Goal: Connect with others: Connect with others

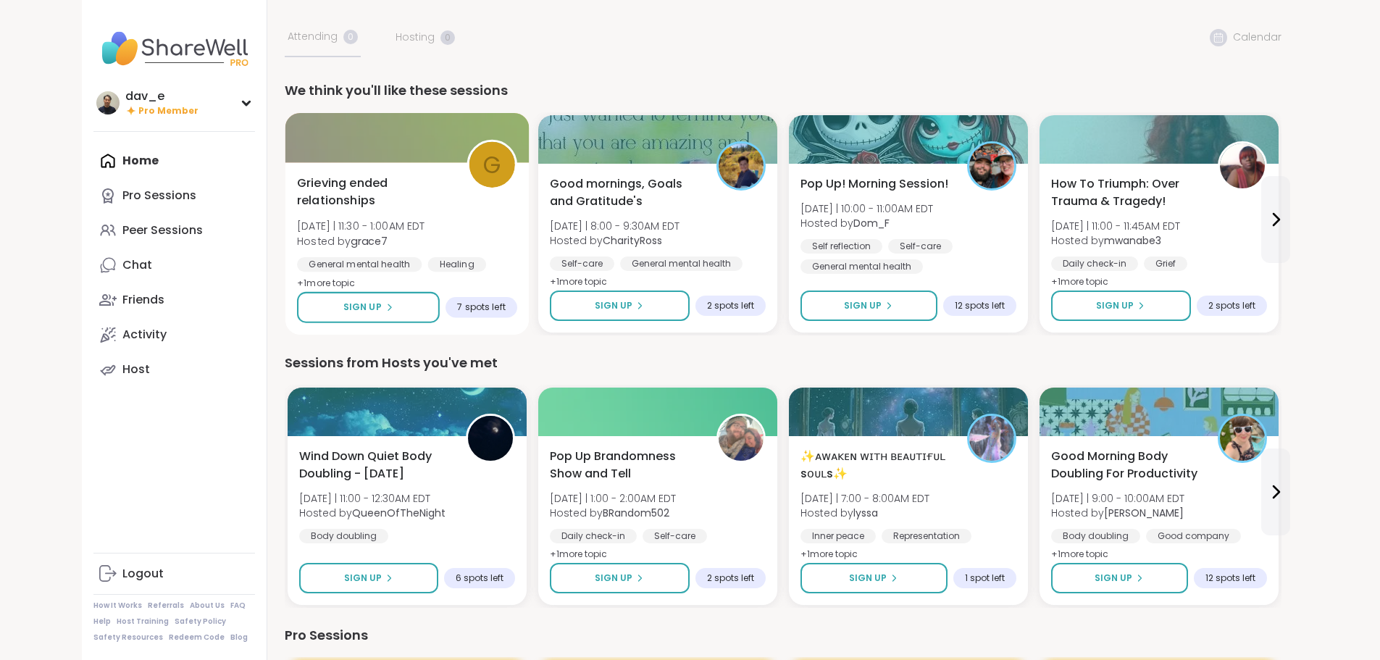
drag, startPoint x: 58, startPoint y: 233, endPoint x: 242, endPoint y: 236, distance: 184.0
click at [122, 233] on div "Peer Sessions" at bounding box center [162, 230] width 80 height 16
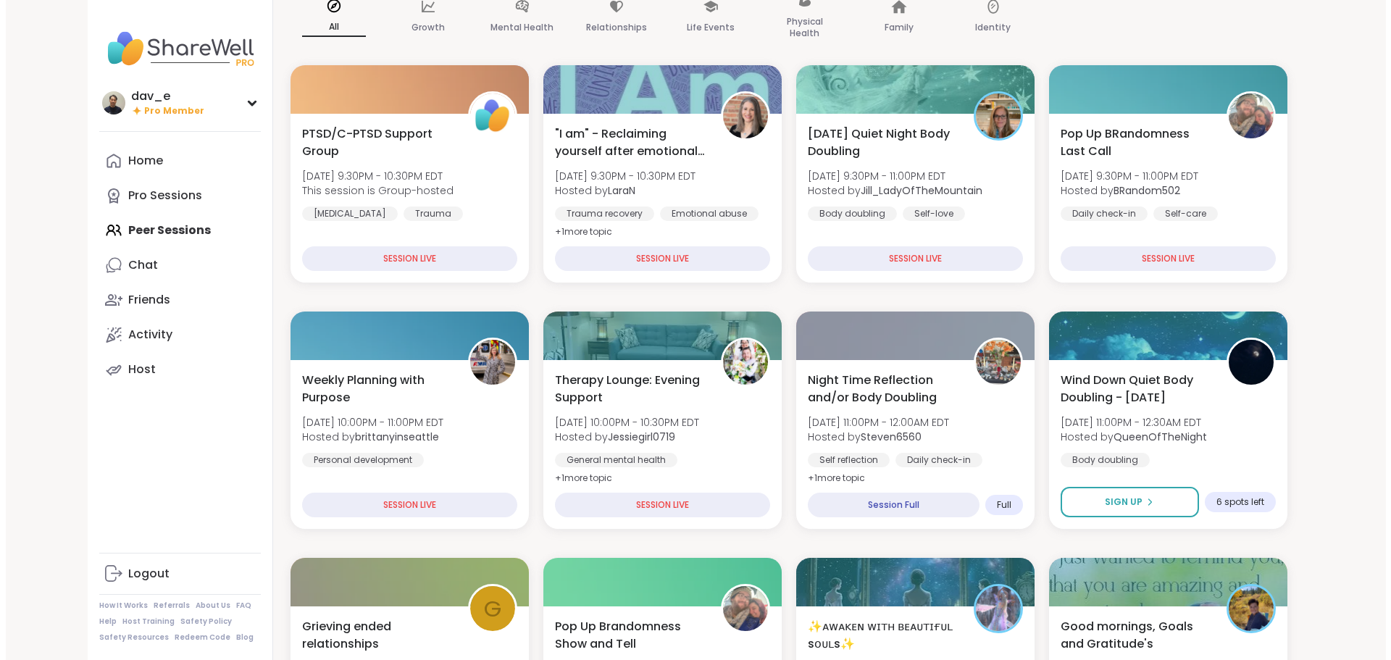
scroll to position [145, 0]
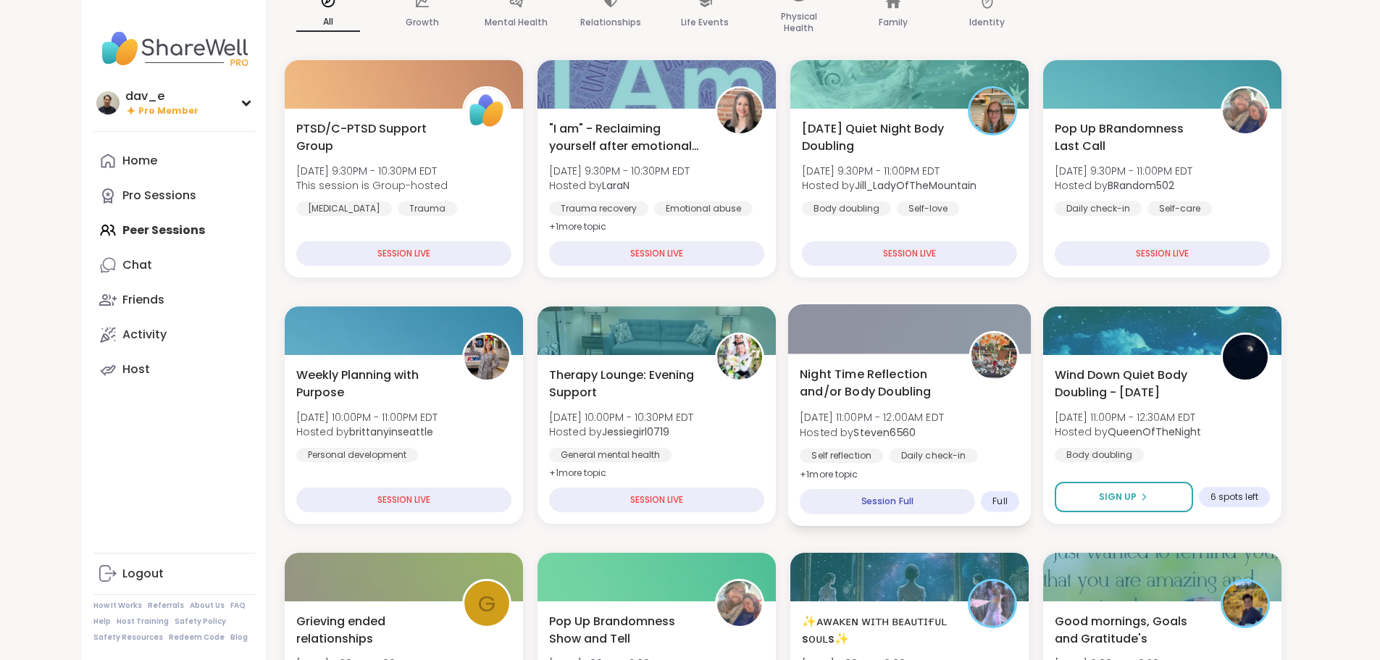
click at [889, 405] on div "Night Time Reflection and/or Body Doubling Sun, Sep 07 | 11:00PM - 12:00AM EDT …" at bounding box center [909, 424] width 219 height 118
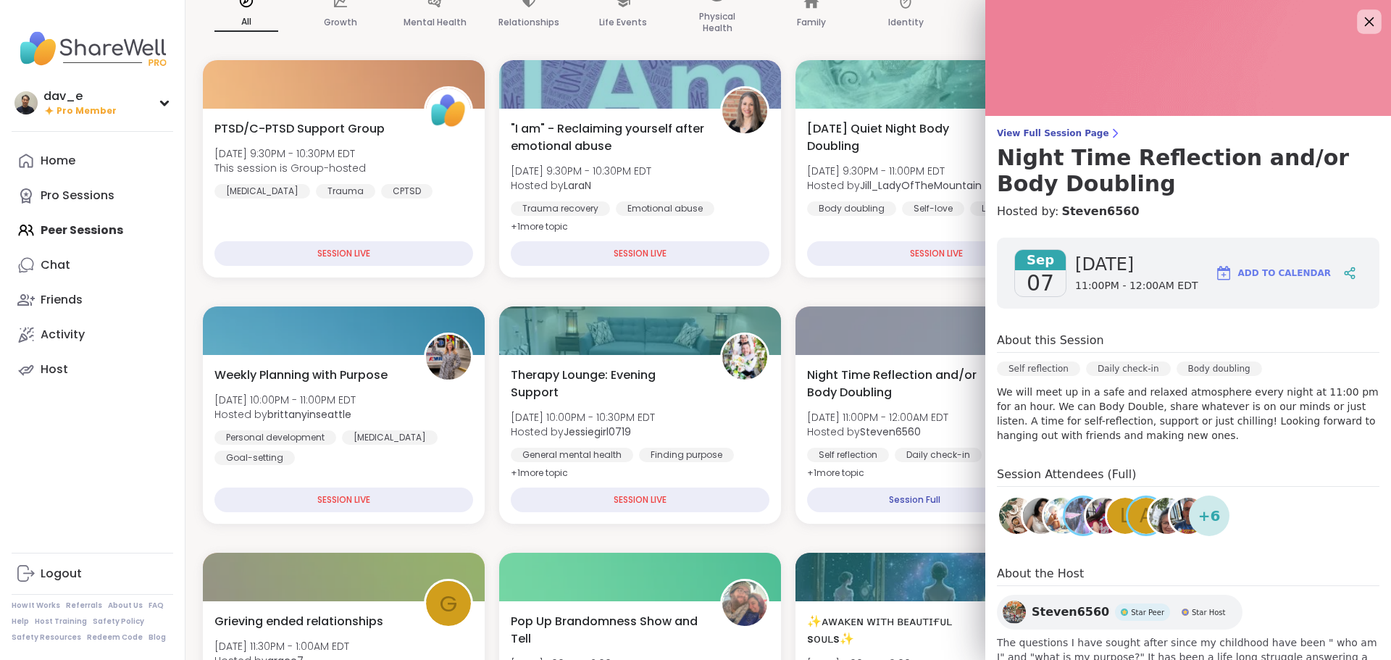
click at [1360, 15] on icon at bounding box center [1369, 21] width 18 height 18
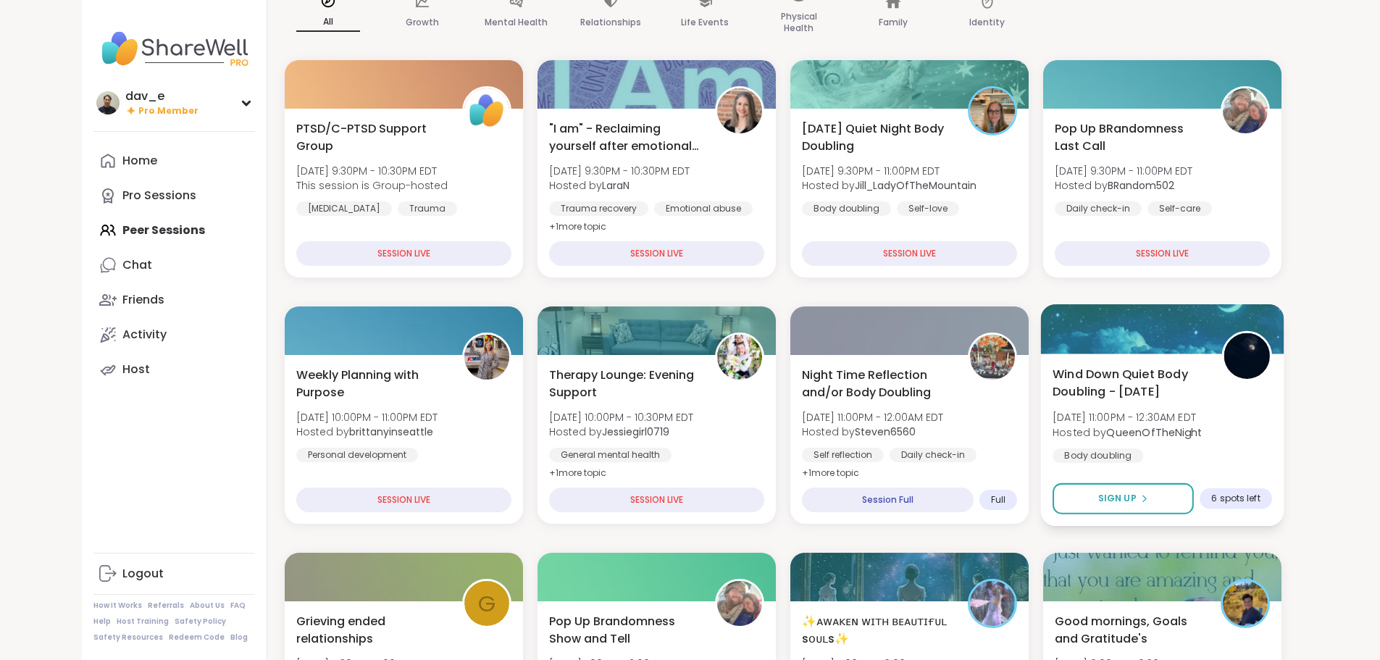
click at [1158, 465] on div "Wind Down Quiet Body Doubling - Sunday Sun, Sep 07 | 11:00PM - 12:30AM EDT Host…" at bounding box center [1161, 439] width 243 height 172
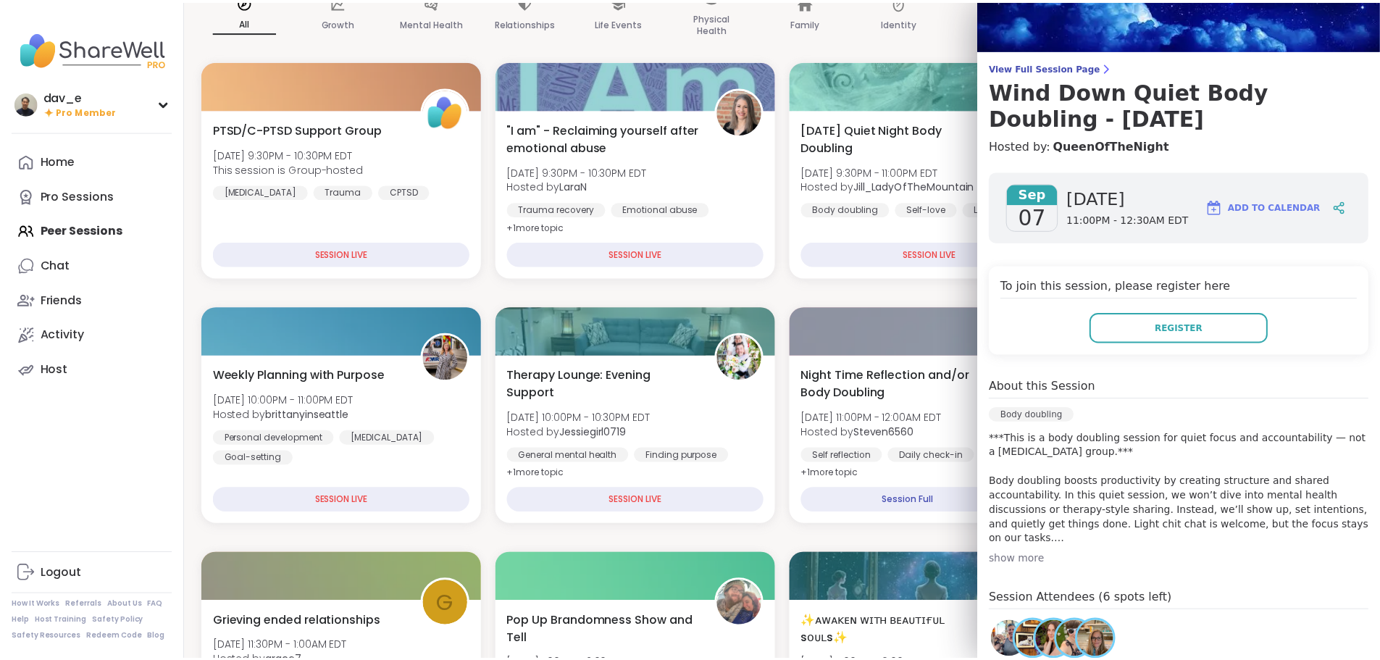
scroll to position [0, 0]
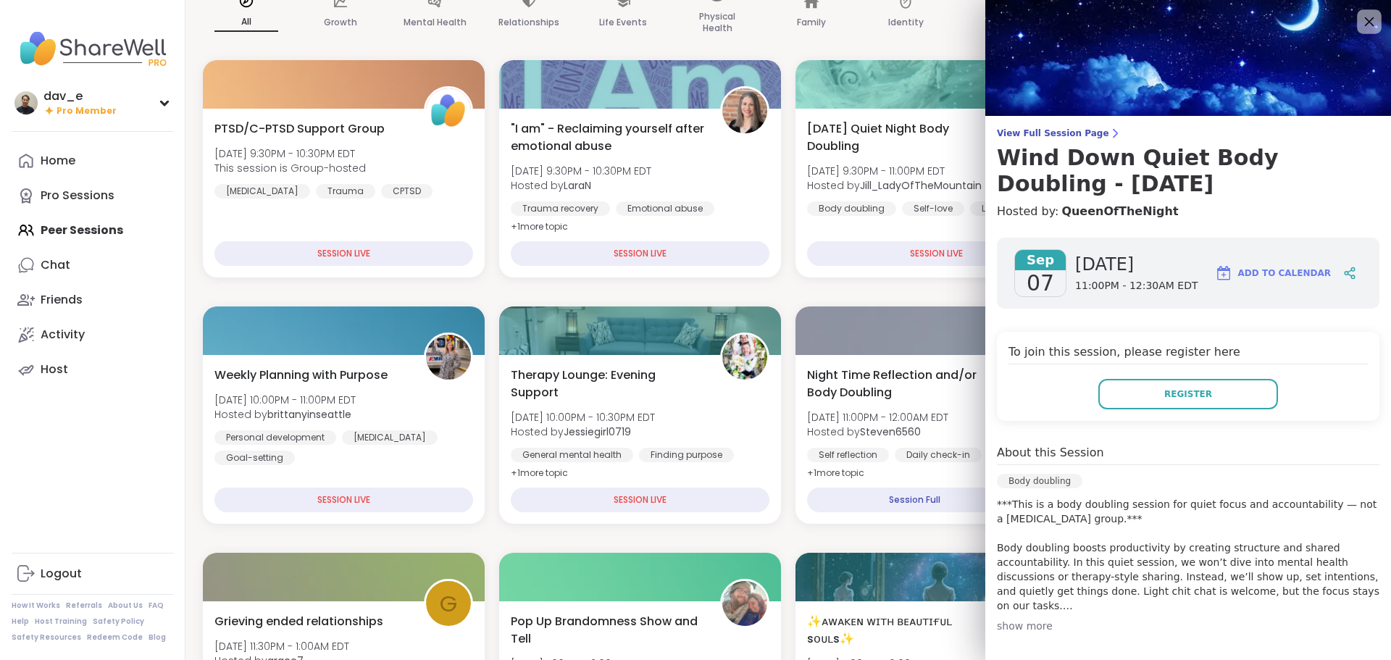
click at [1360, 22] on icon at bounding box center [1369, 21] width 18 height 18
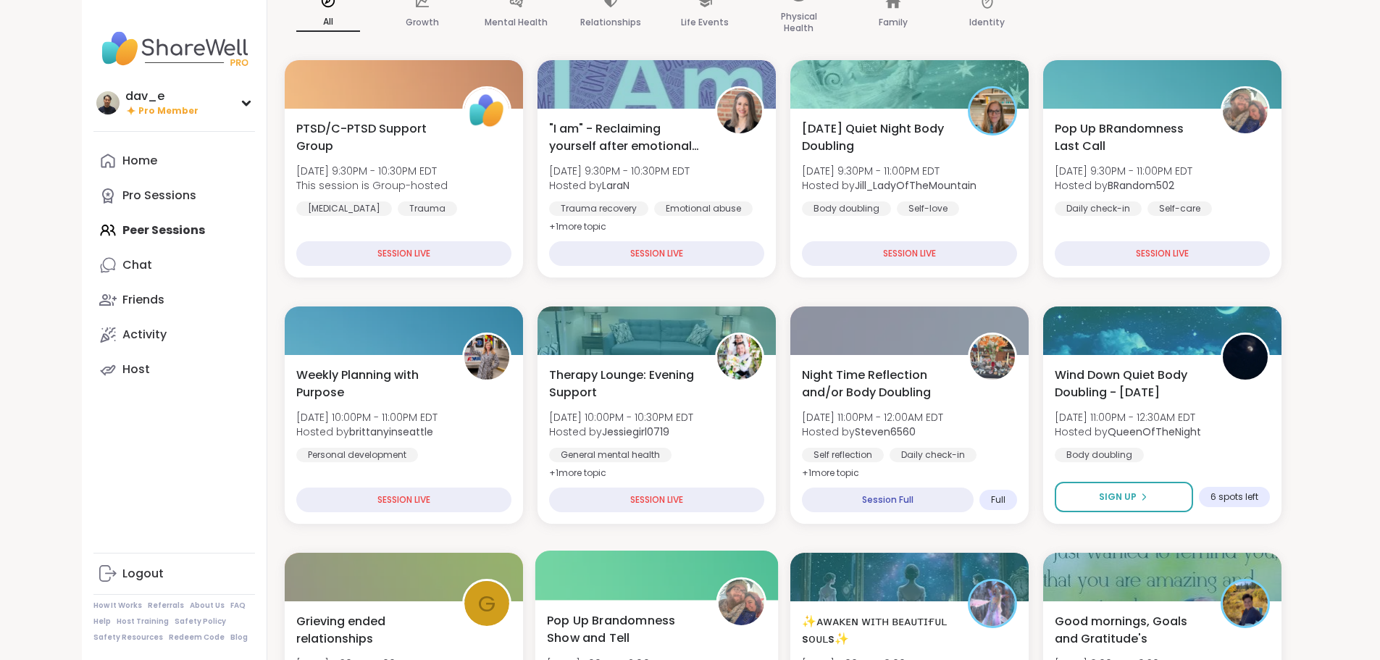
drag, startPoint x: 95, startPoint y: 438, endPoint x: 618, endPoint y: 640, distance: 560.7
click at [100, 443] on div "dav_e Pro Member Profile Membership Settings Help Home Pro Sessions Peer Sessio…" at bounding box center [174, 330] width 185 height 660
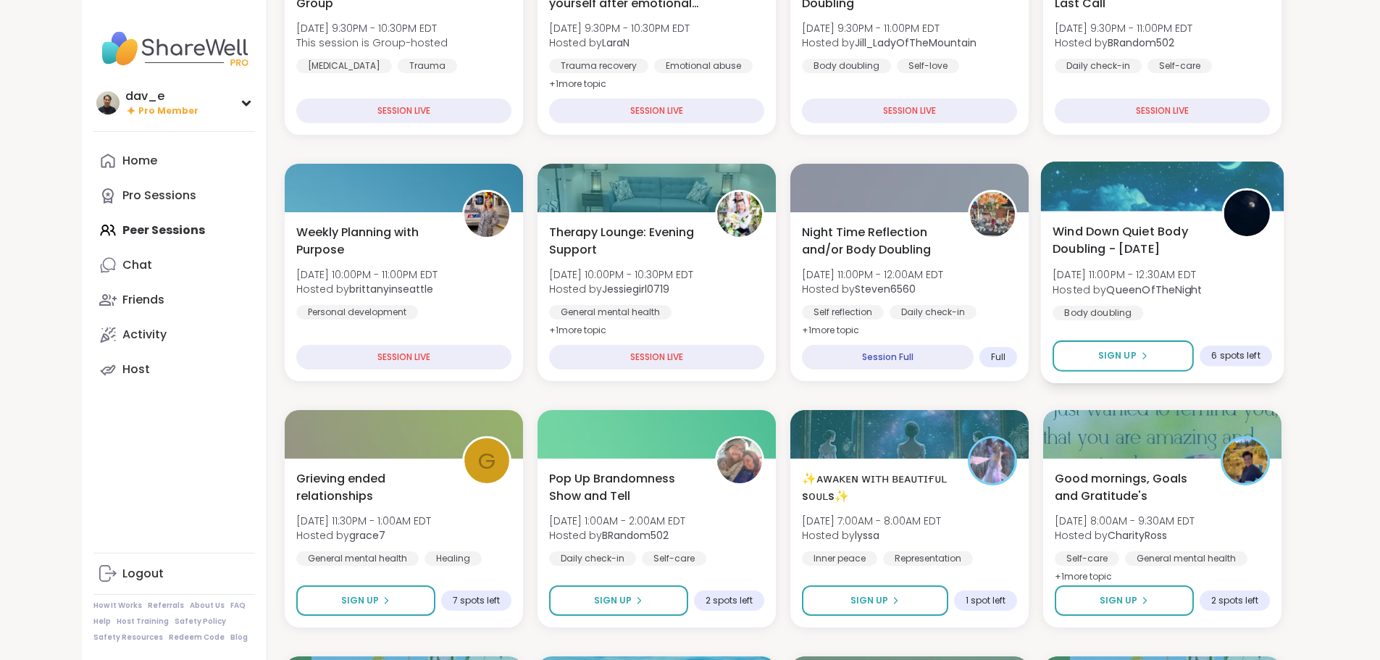
scroll to position [290, 0]
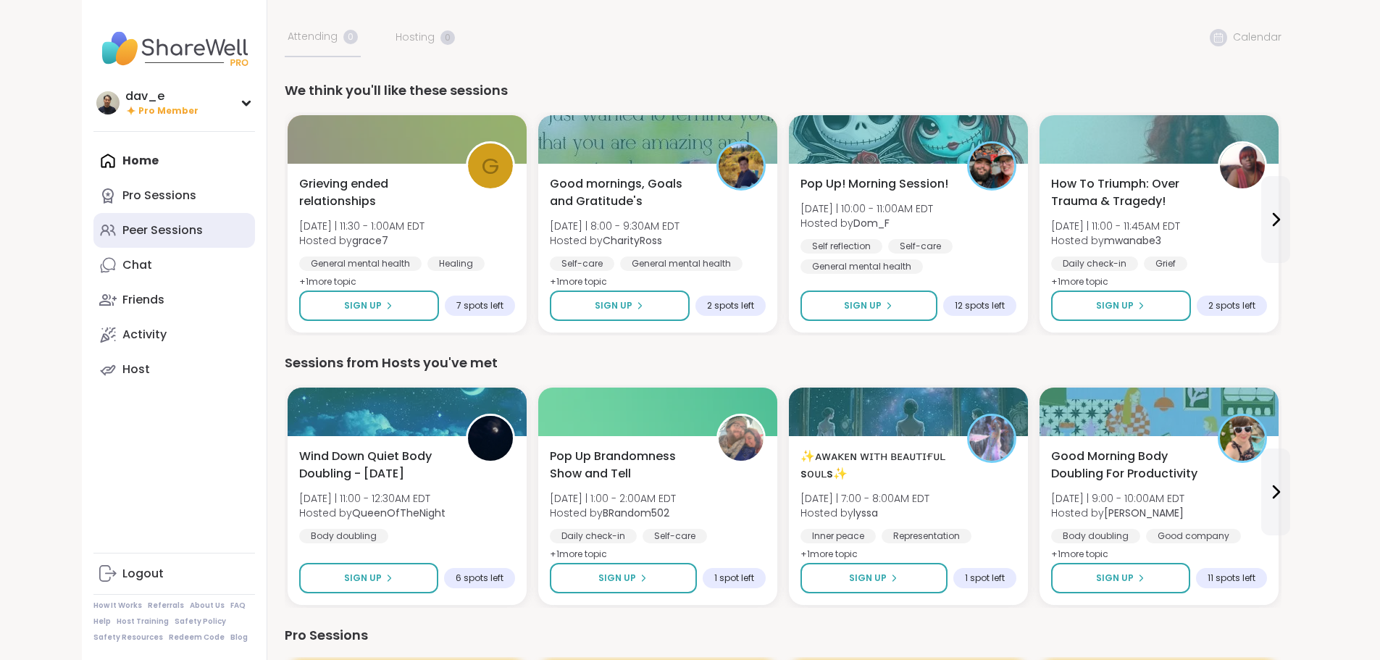
click at [122, 226] on div "Peer Sessions" at bounding box center [162, 230] width 80 height 16
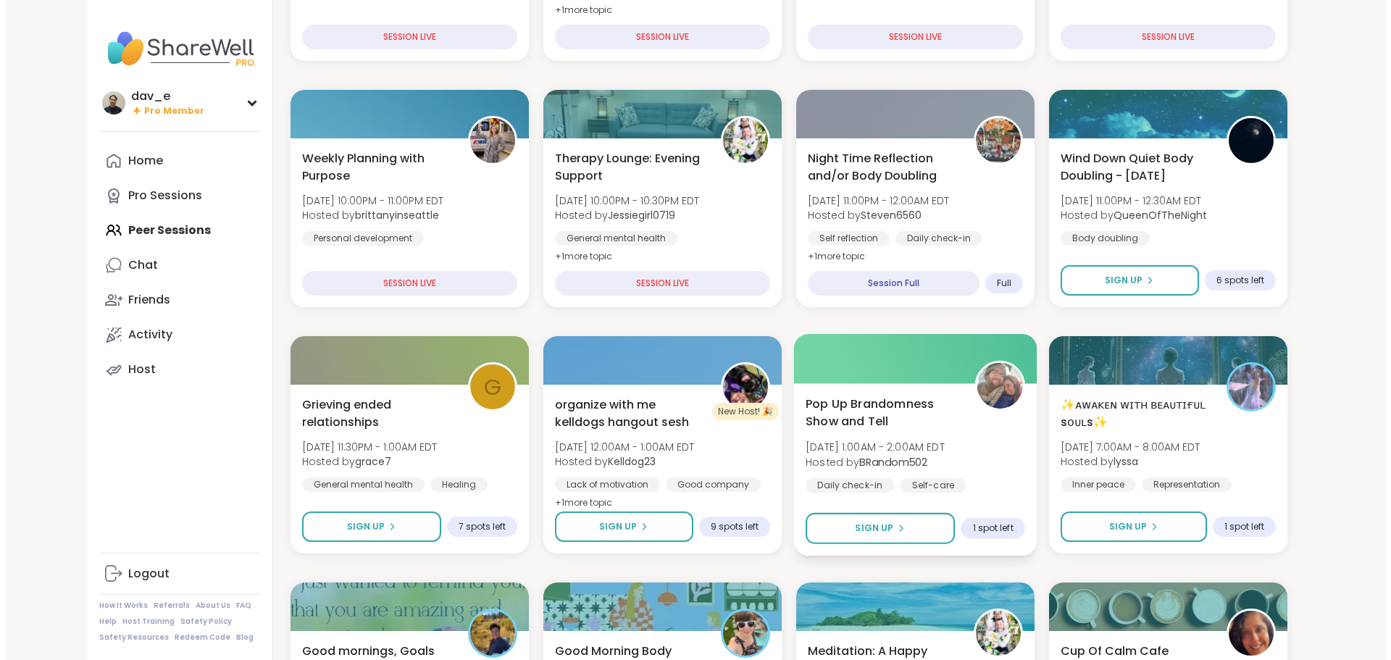
scroll to position [362, 0]
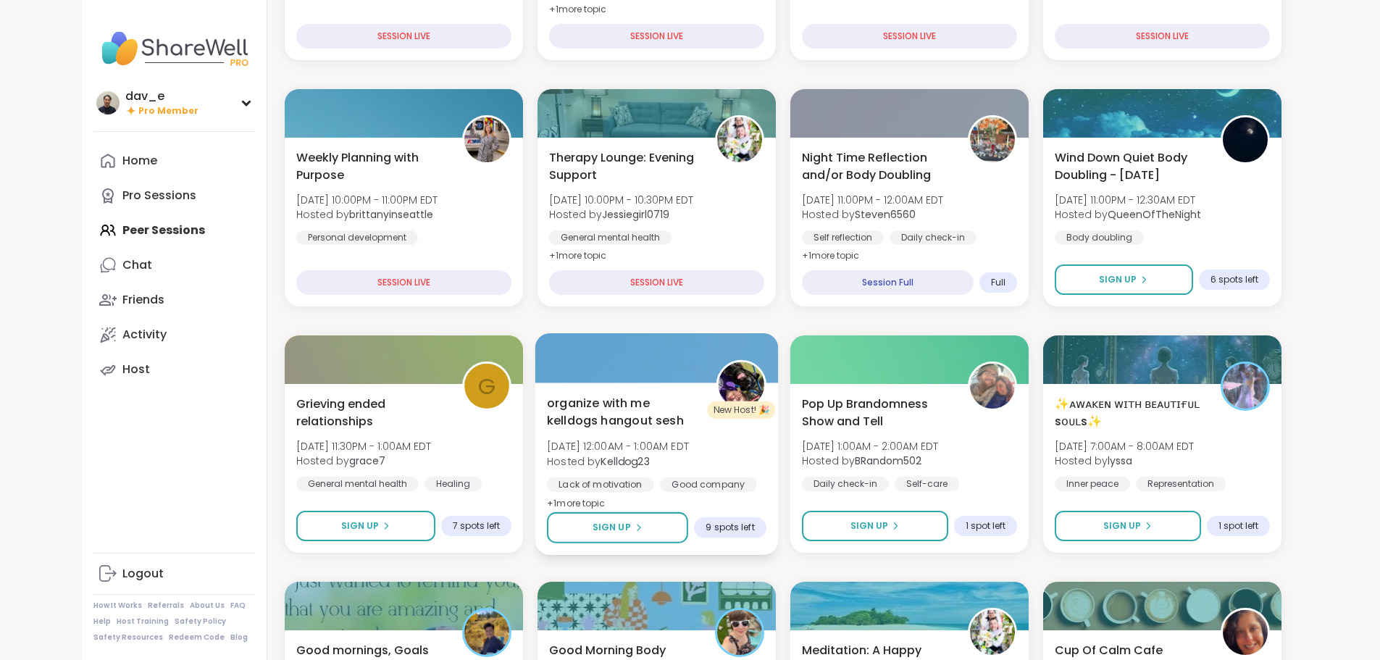
click at [655, 417] on span "organize with me kelldogs hangout sesh" at bounding box center [623, 411] width 153 height 35
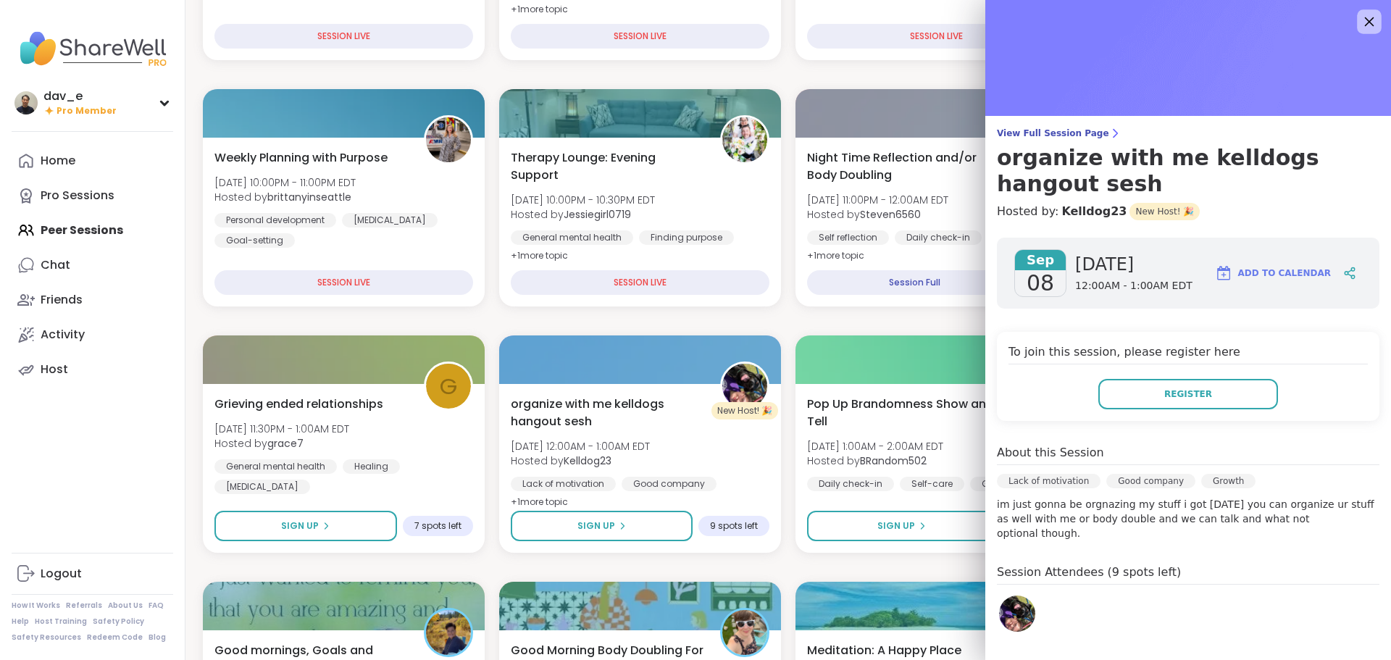
click at [1360, 17] on icon at bounding box center [1369, 21] width 18 height 18
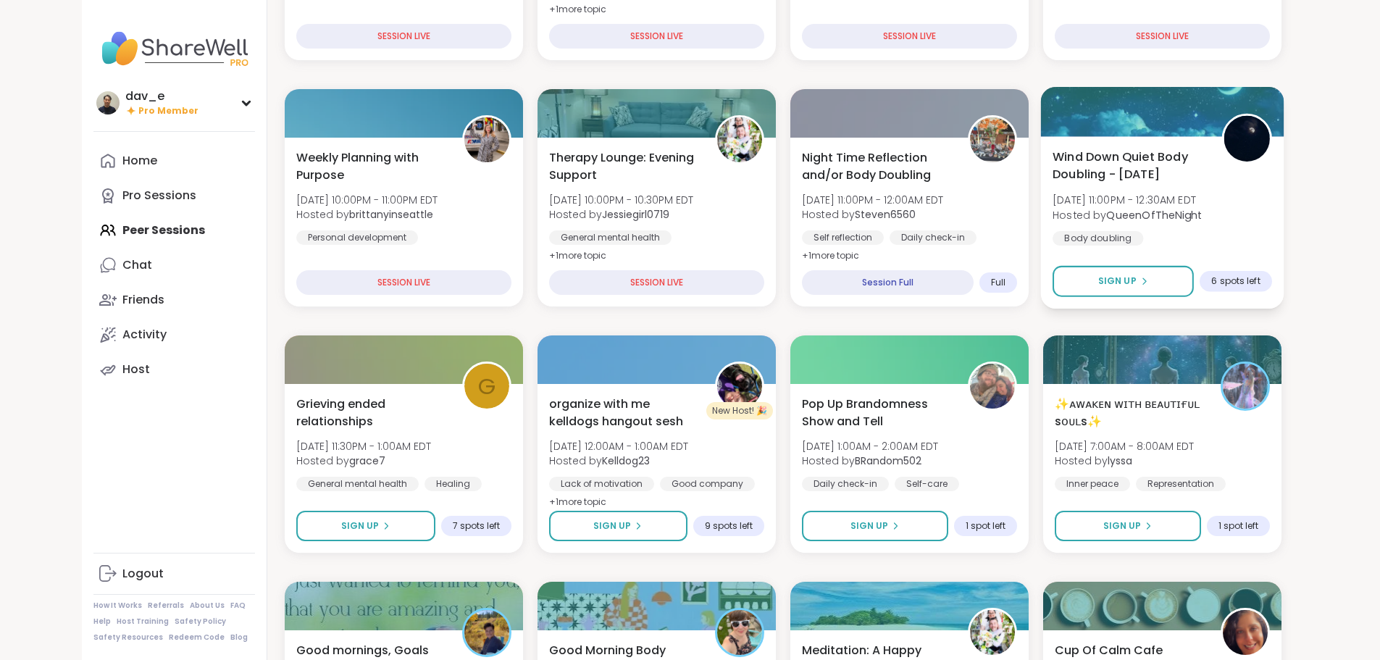
click at [1186, 180] on span "Wind Down Quiet Body Doubling - [DATE]" at bounding box center [1129, 165] width 153 height 35
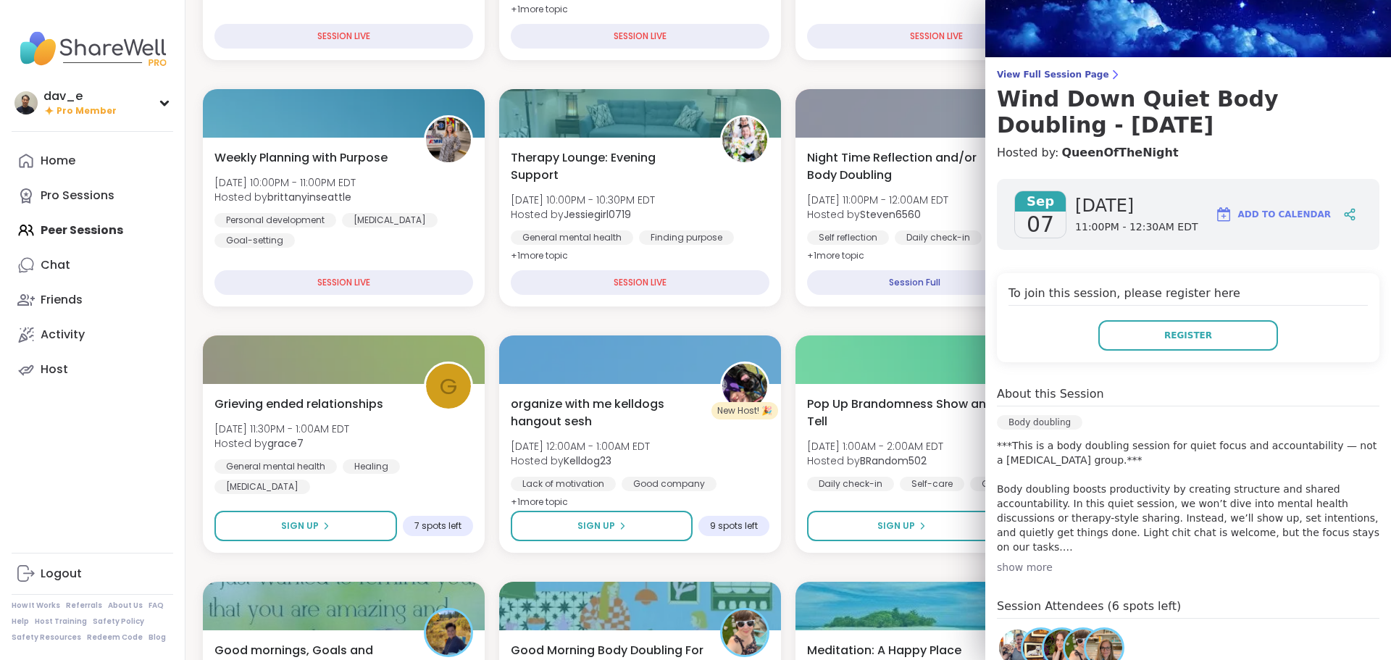
scroll to position [0, 0]
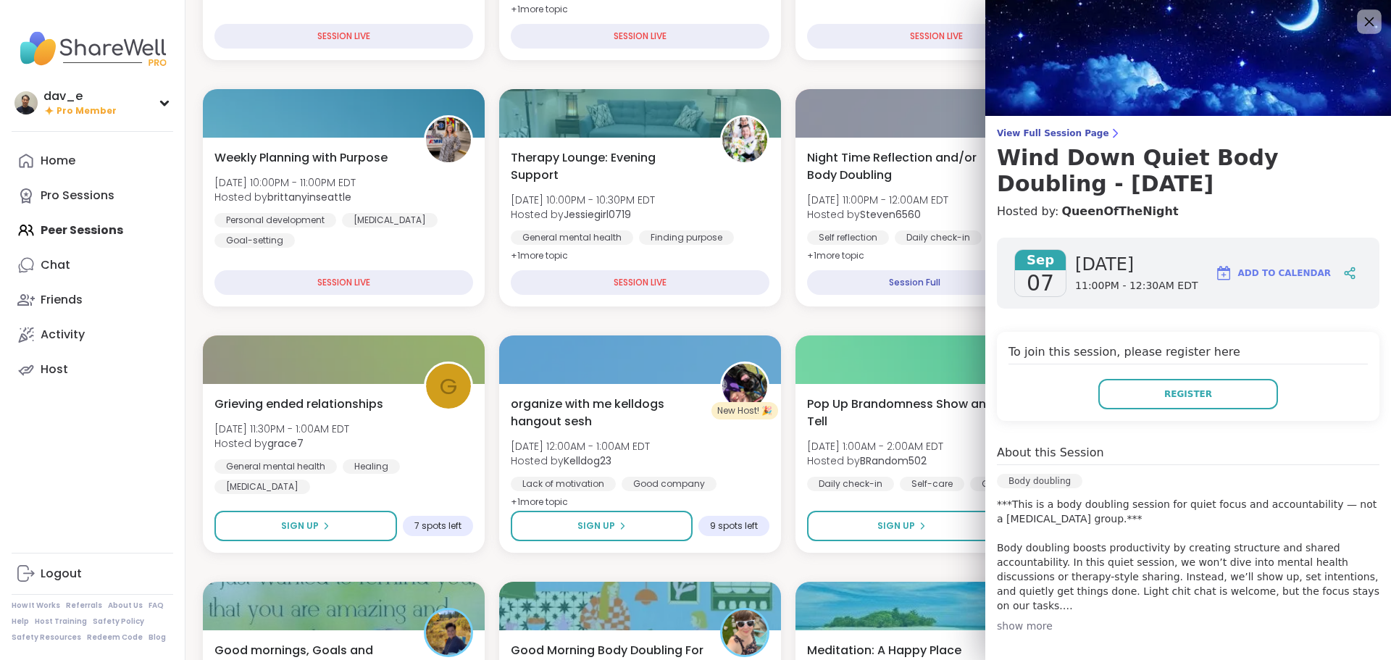
click at [1360, 26] on icon at bounding box center [1369, 21] width 18 height 18
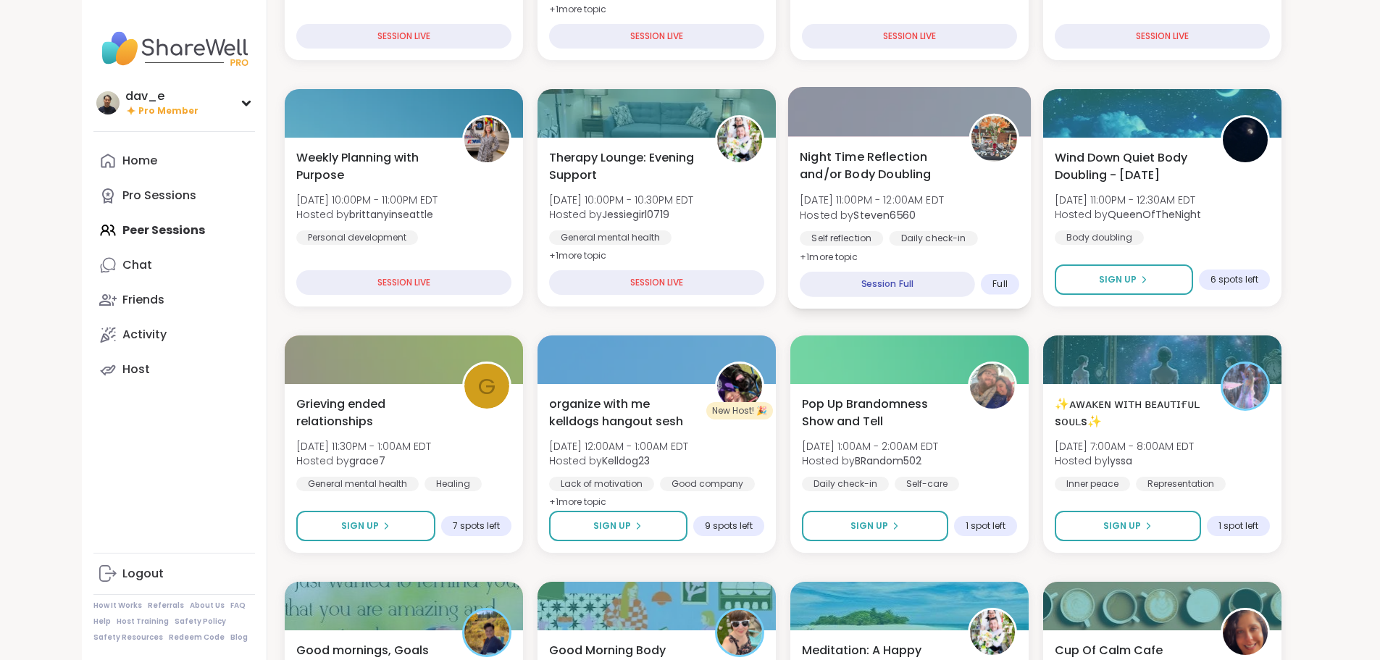
click at [871, 248] on div "Self reflection Daily check-in Body doubling" at bounding box center [909, 248] width 219 height 35
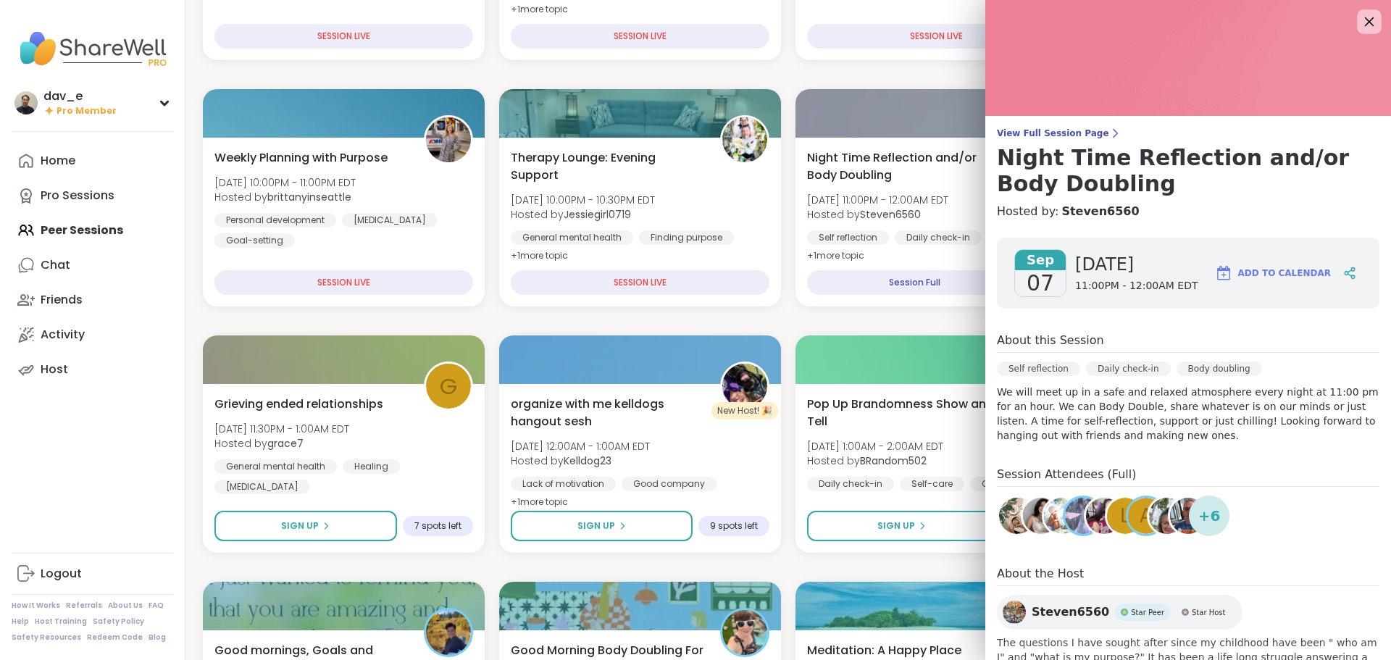
click at [1360, 23] on icon at bounding box center [1369, 21] width 18 height 18
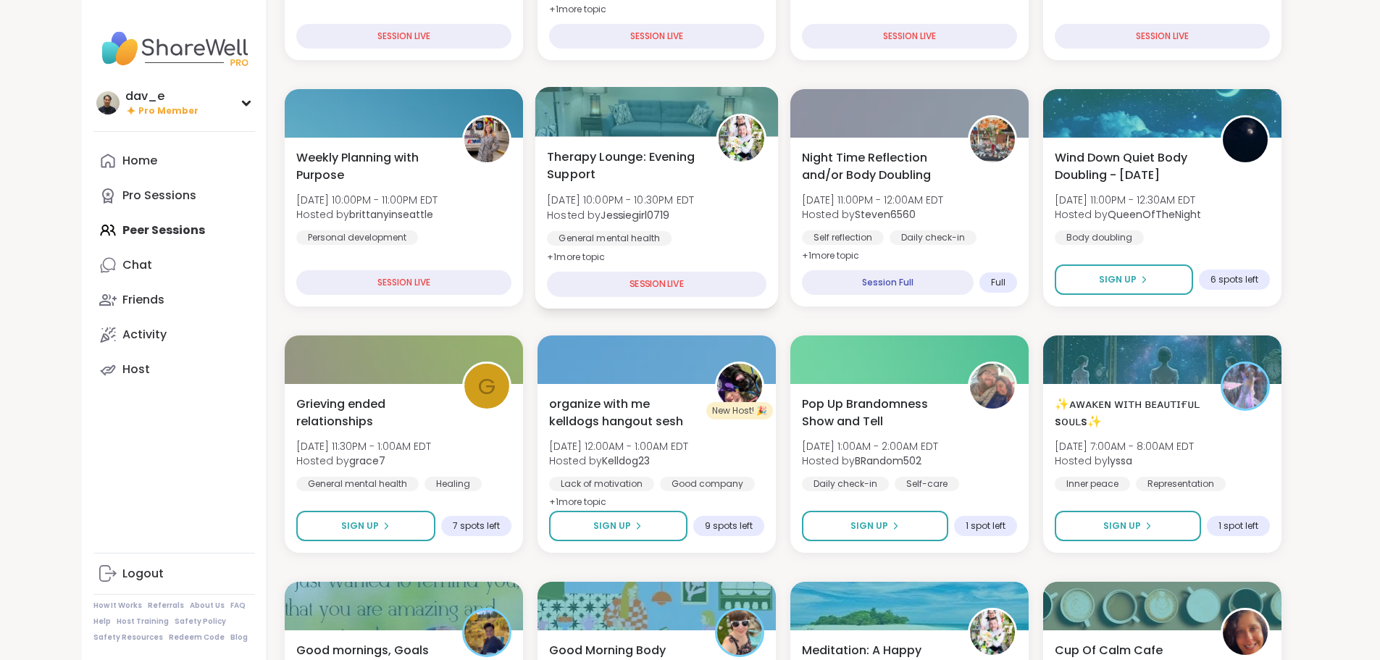
click at [632, 178] on span "Therapy Lounge: Evening Support" at bounding box center [623, 165] width 153 height 35
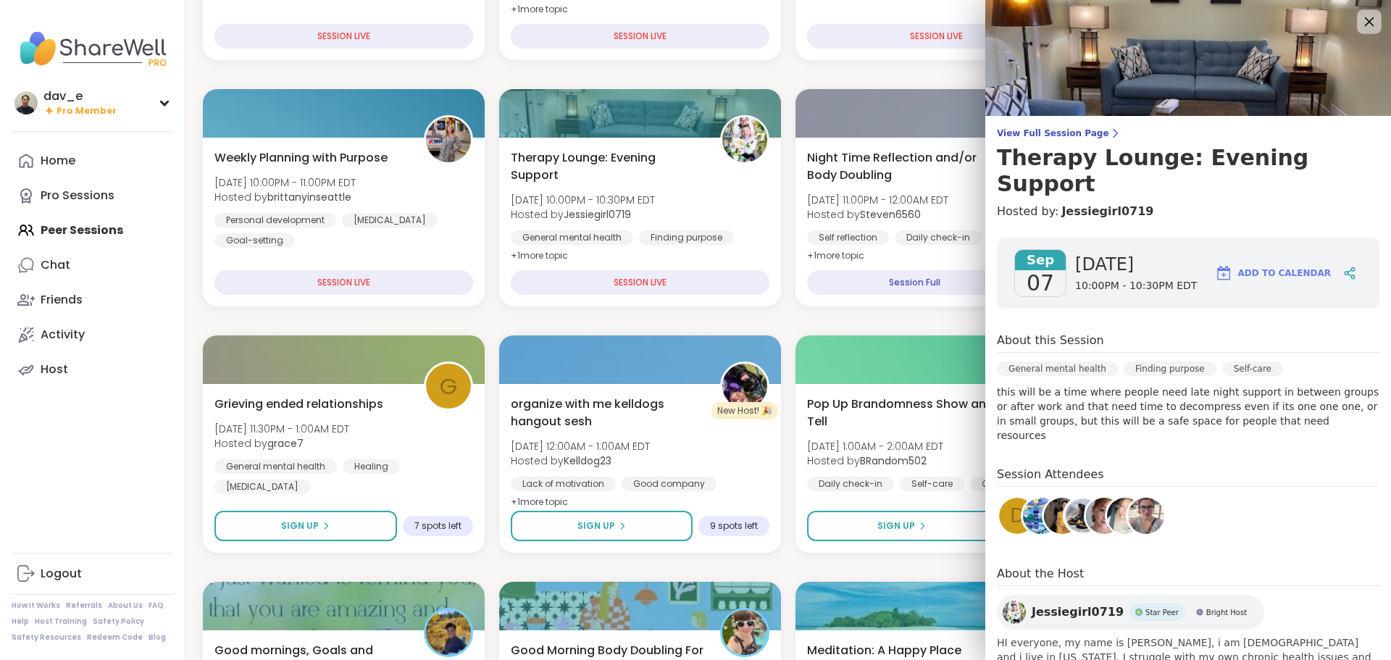
click at [1360, 17] on icon at bounding box center [1369, 21] width 18 height 18
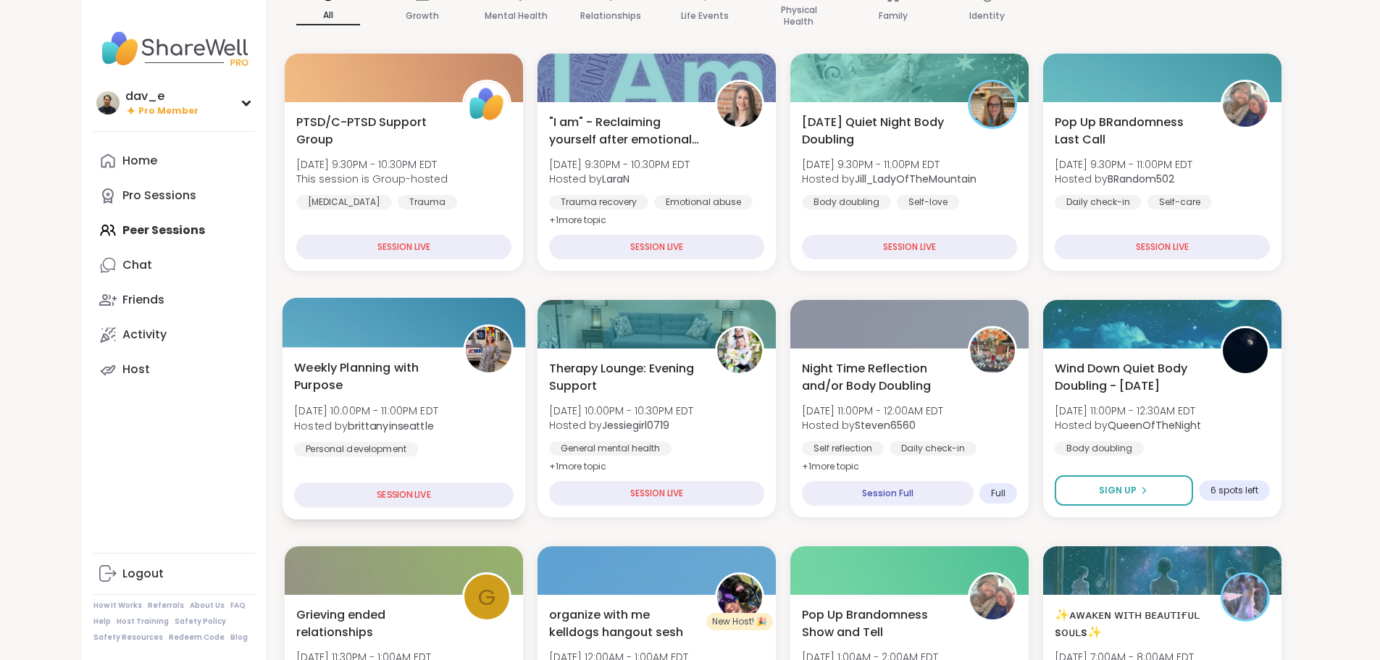
scroll to position [145, 0]
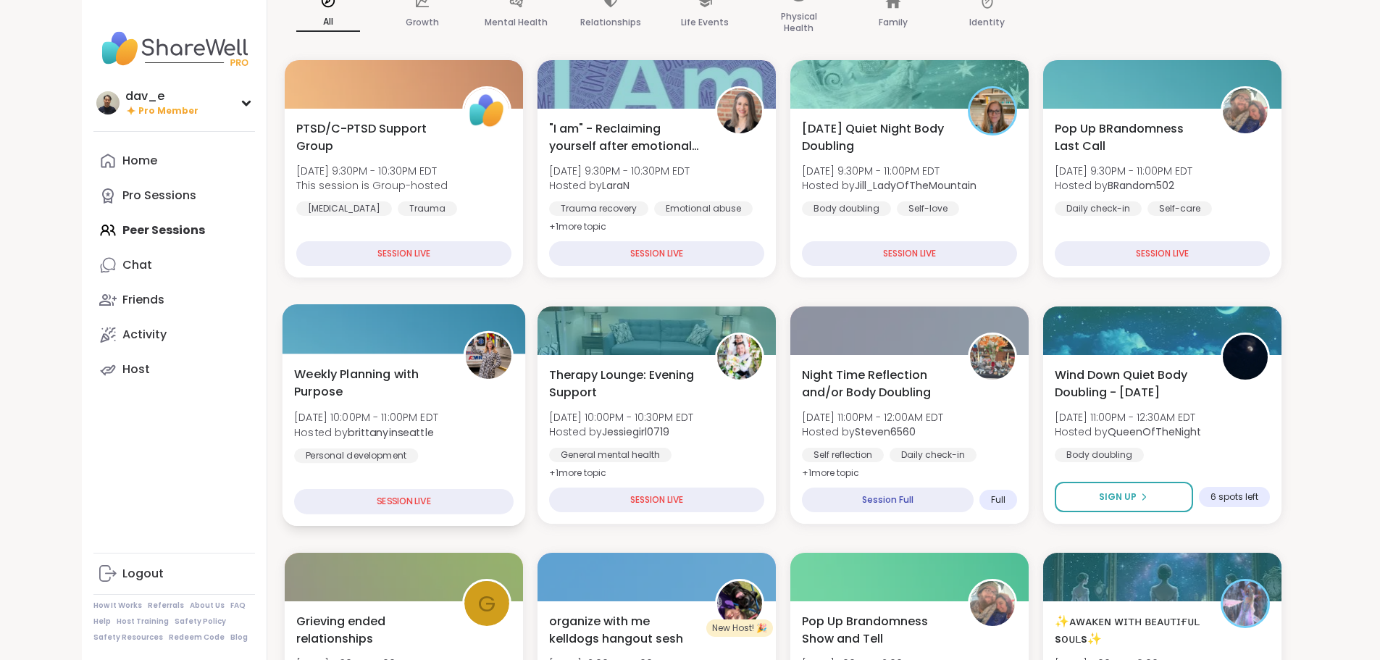
click at [422, 448] on div "Personal development [MEDICAL_DATA] Goal-setting" at bounding box center [403, 465] width 219 height 35
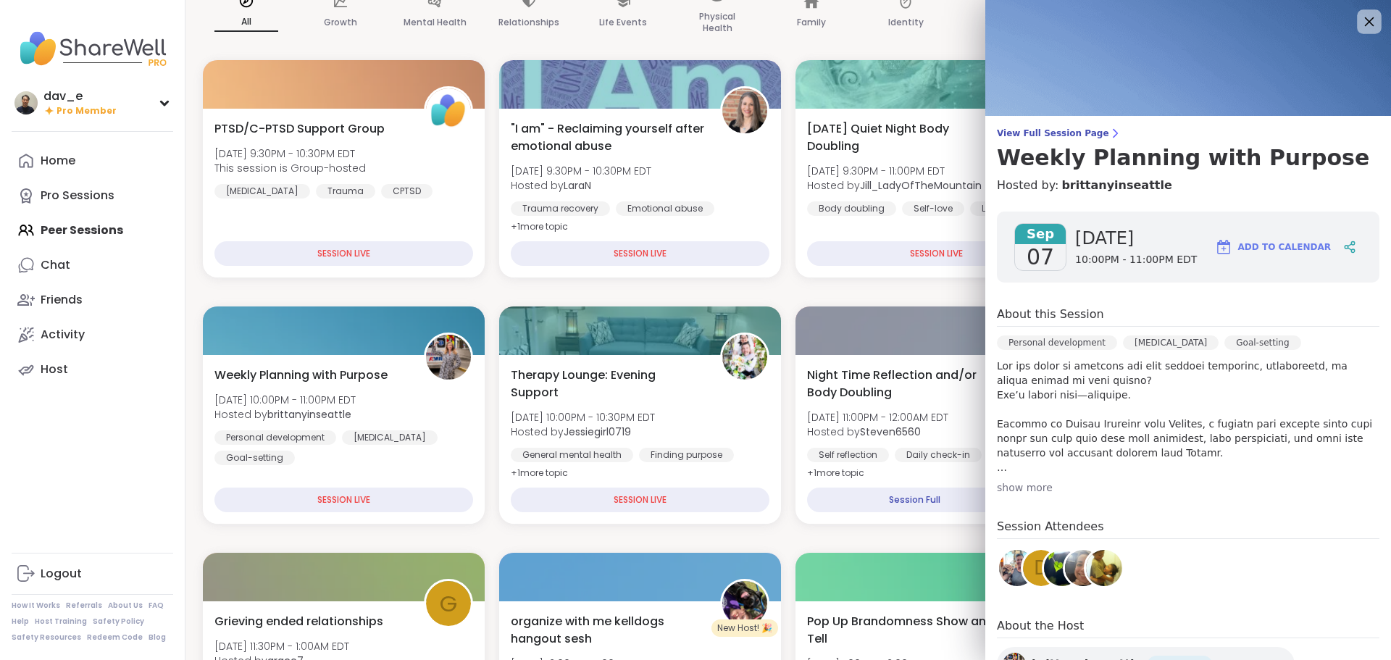
click at [1365, 18] on icon at bounding box center [1369, 21] width 9 height 9
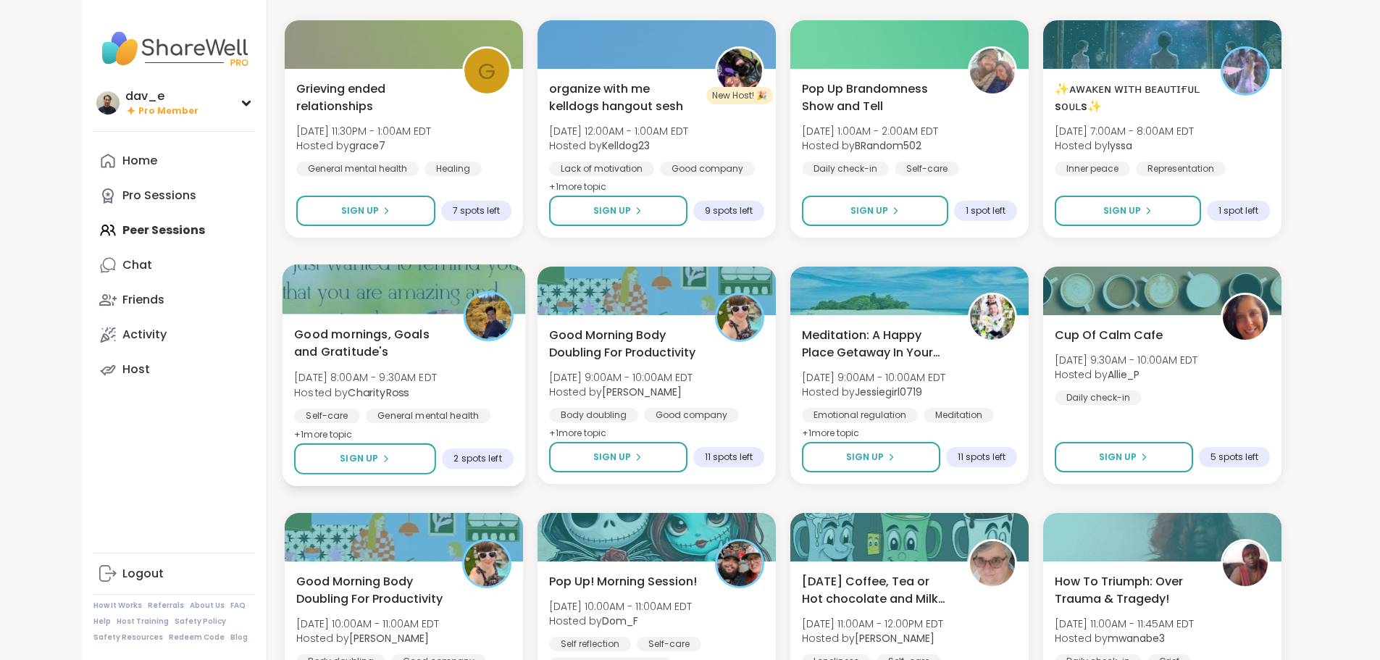
scroll to position [652, 0]
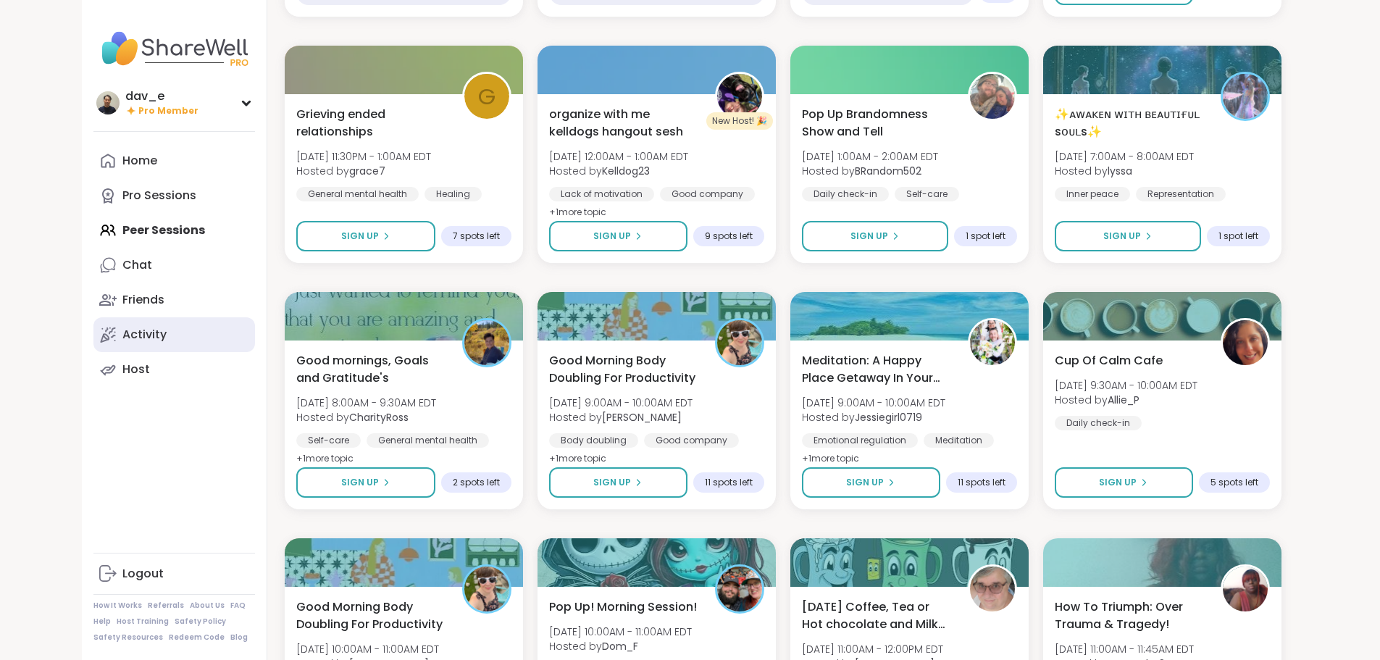
click at [122, 333] on div "Activity" at bounding box center [144, 335] width 44 height 16
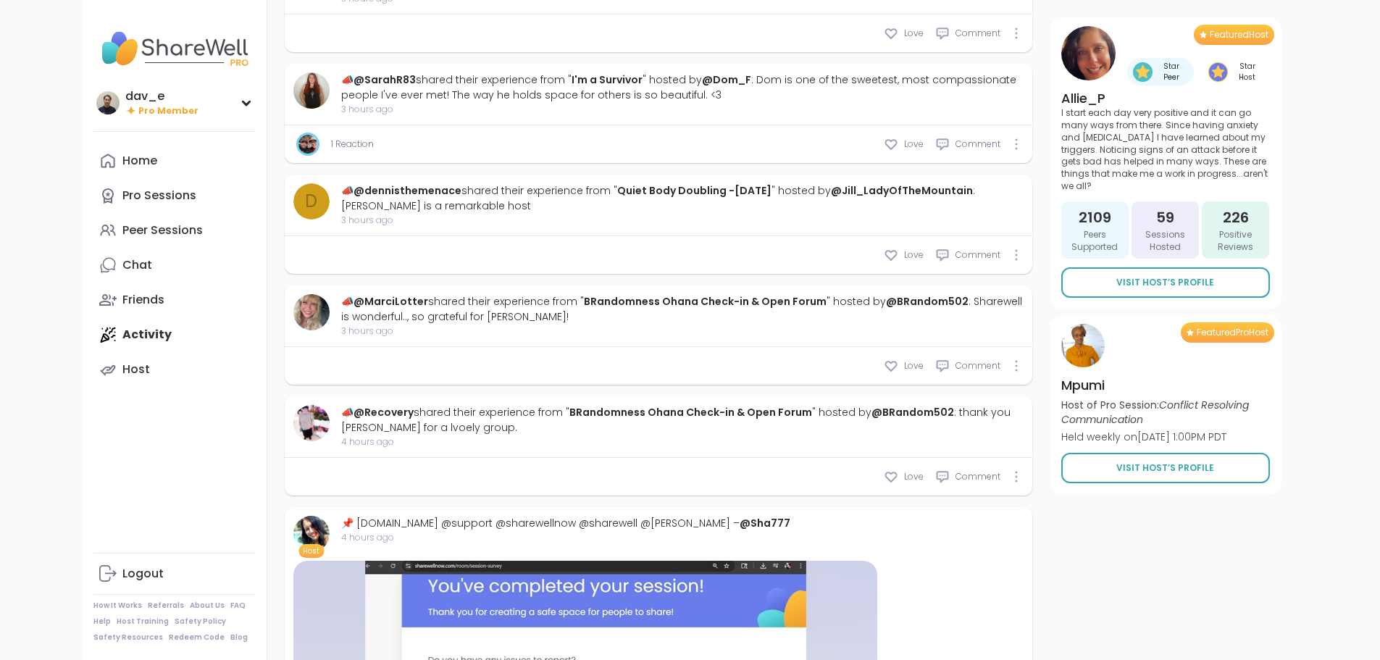
scroll to position [3838, 0]
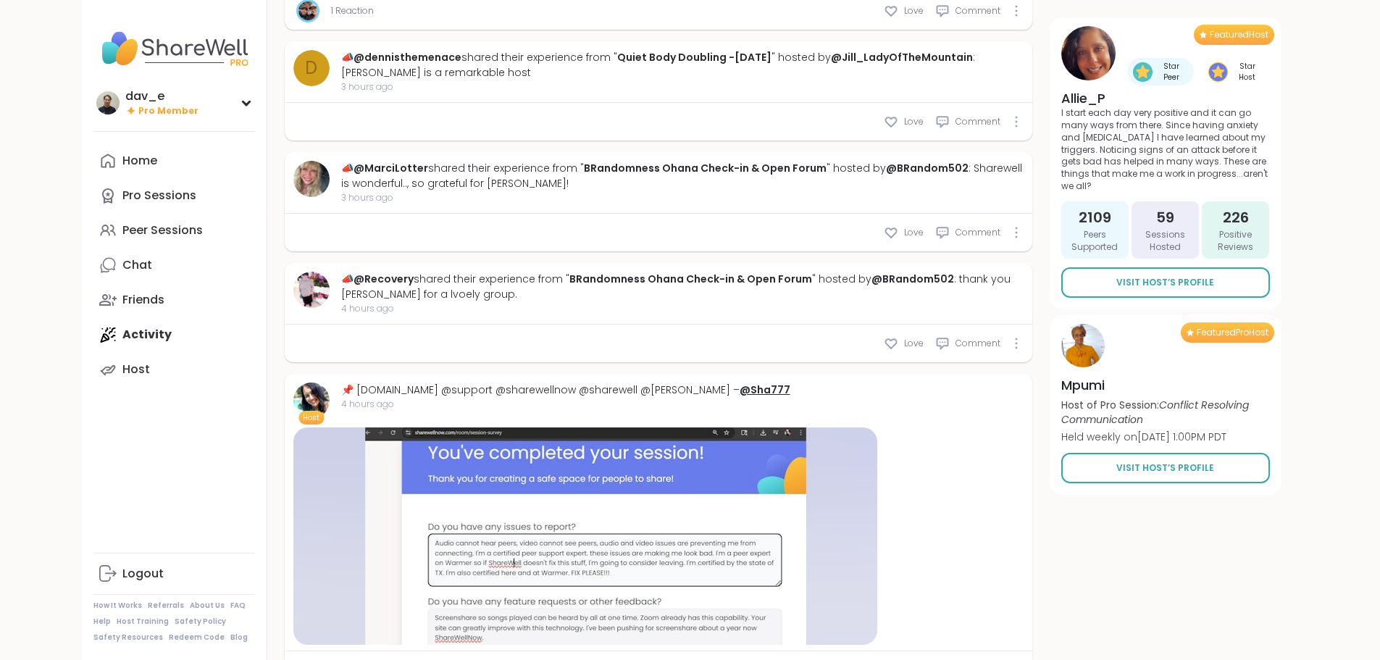
click at [740, 382] on link "@Sha777" at bounding box center [765, 389] width 51 height 14
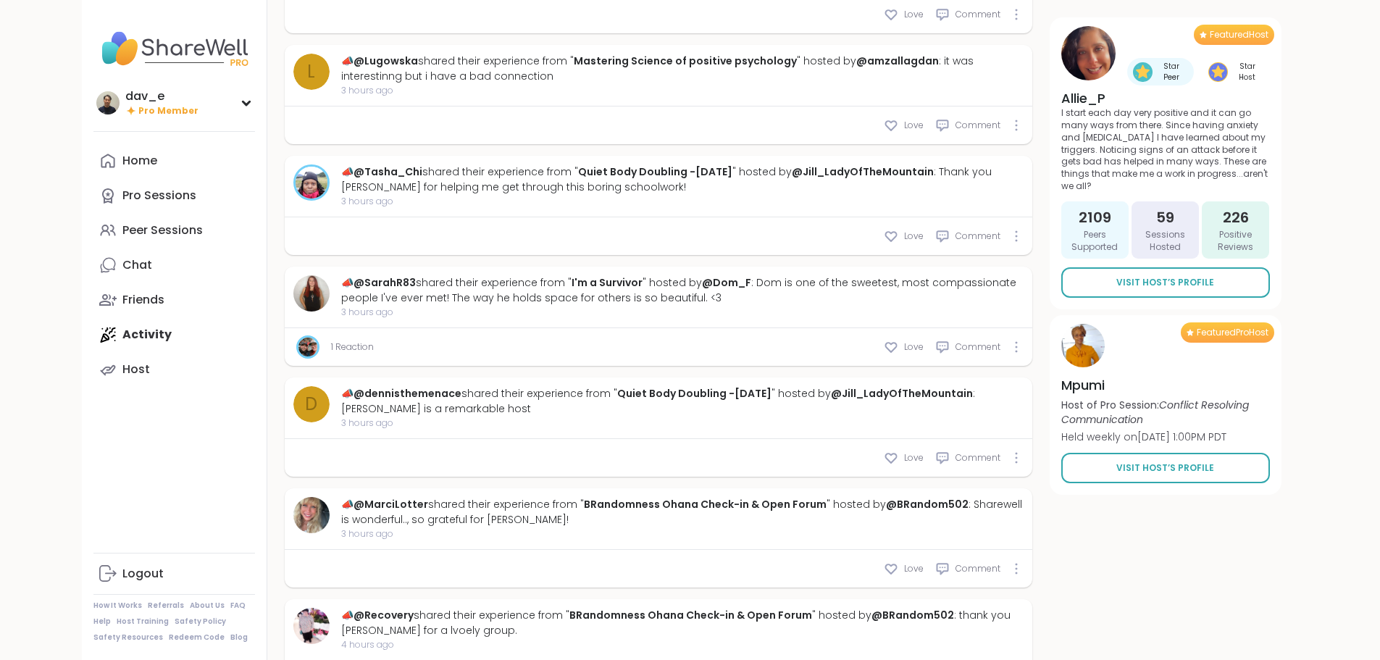
scroll to position [4353, 0]
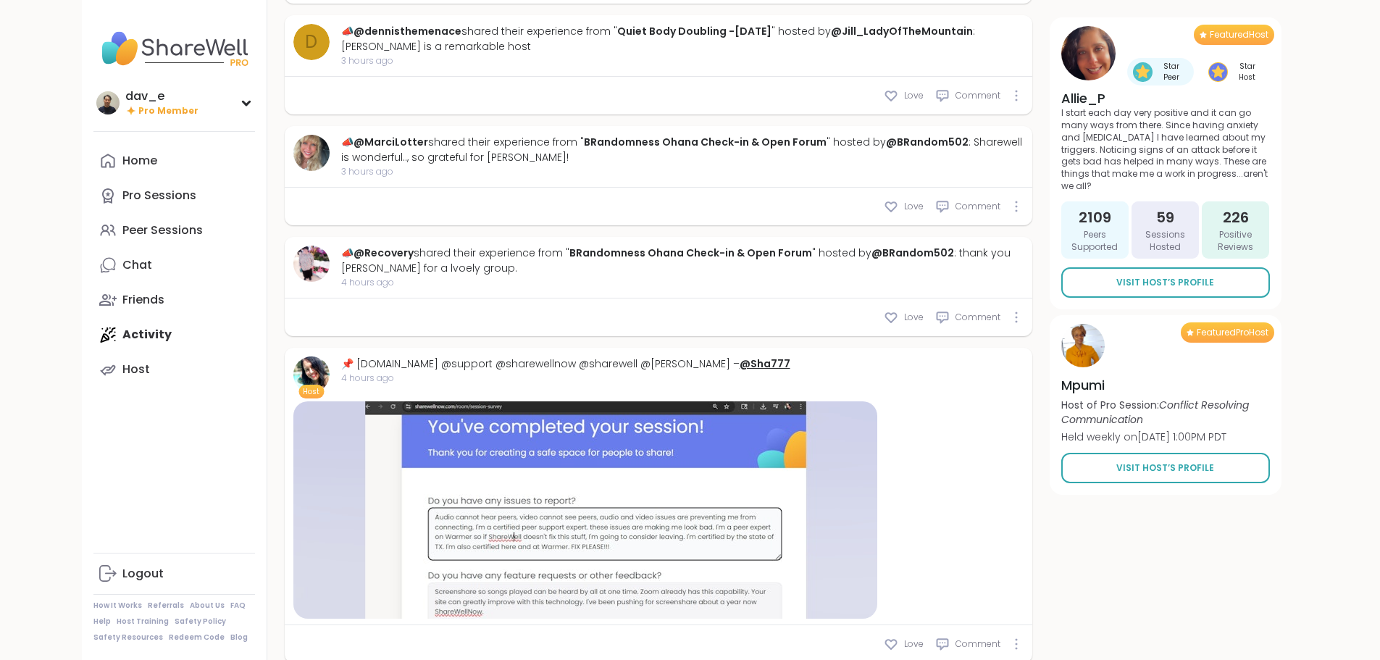
click at [740, 356] on link "@Sha777" at bounding box center [765, 363] width 51 height 14
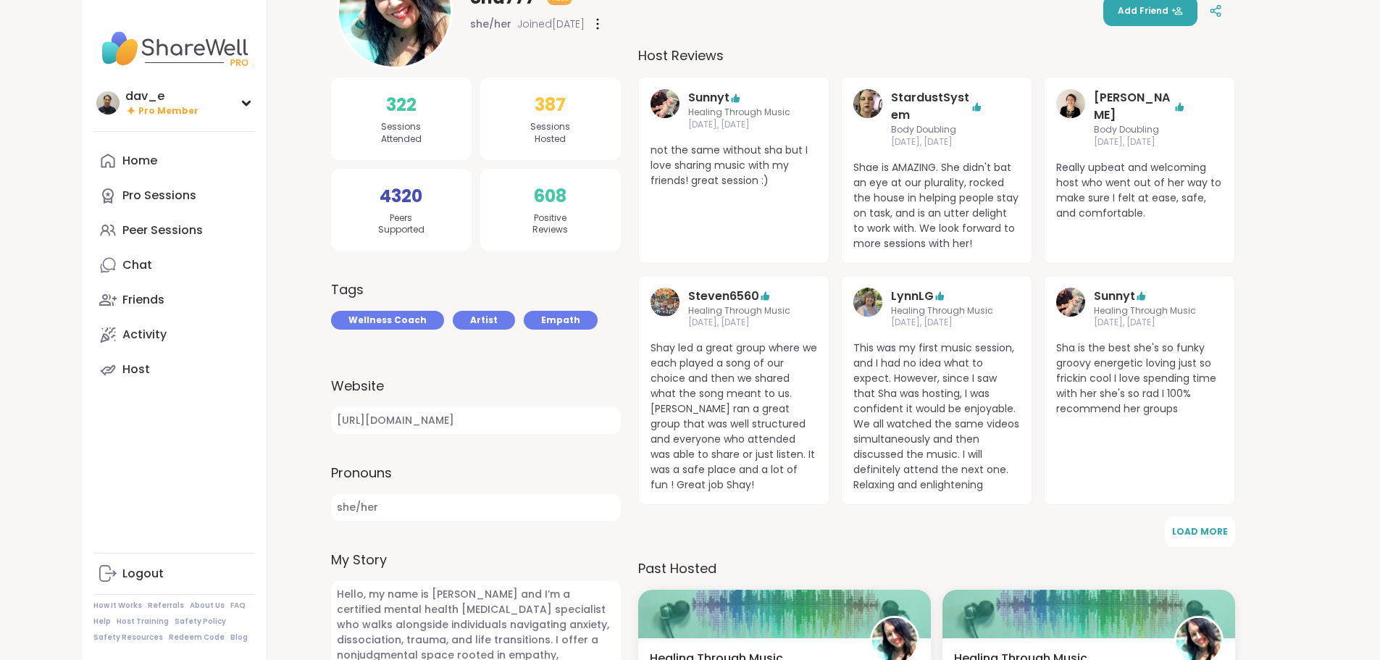
scroll to position [217, 0]
click at [450, 421] on link "[URL][DOMAIN_NAME]" at bounding box center [476, 419] width 290 height 27
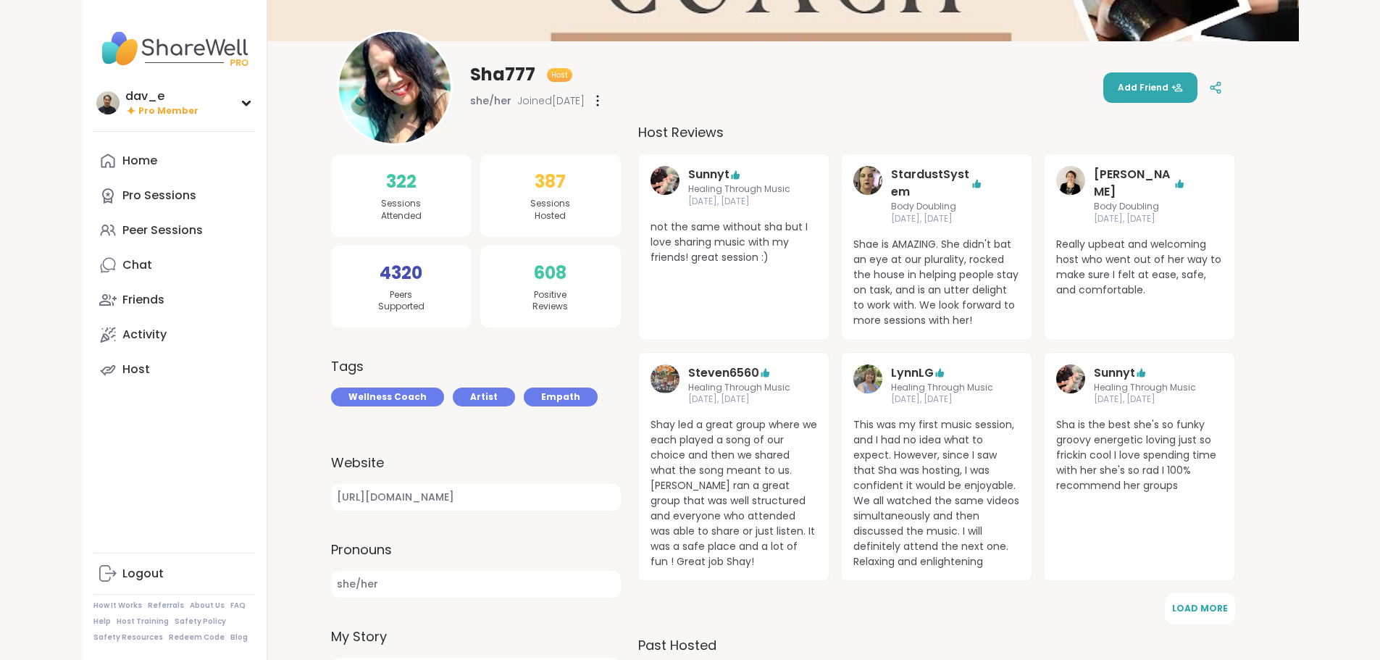
scroll to position [0, 0]
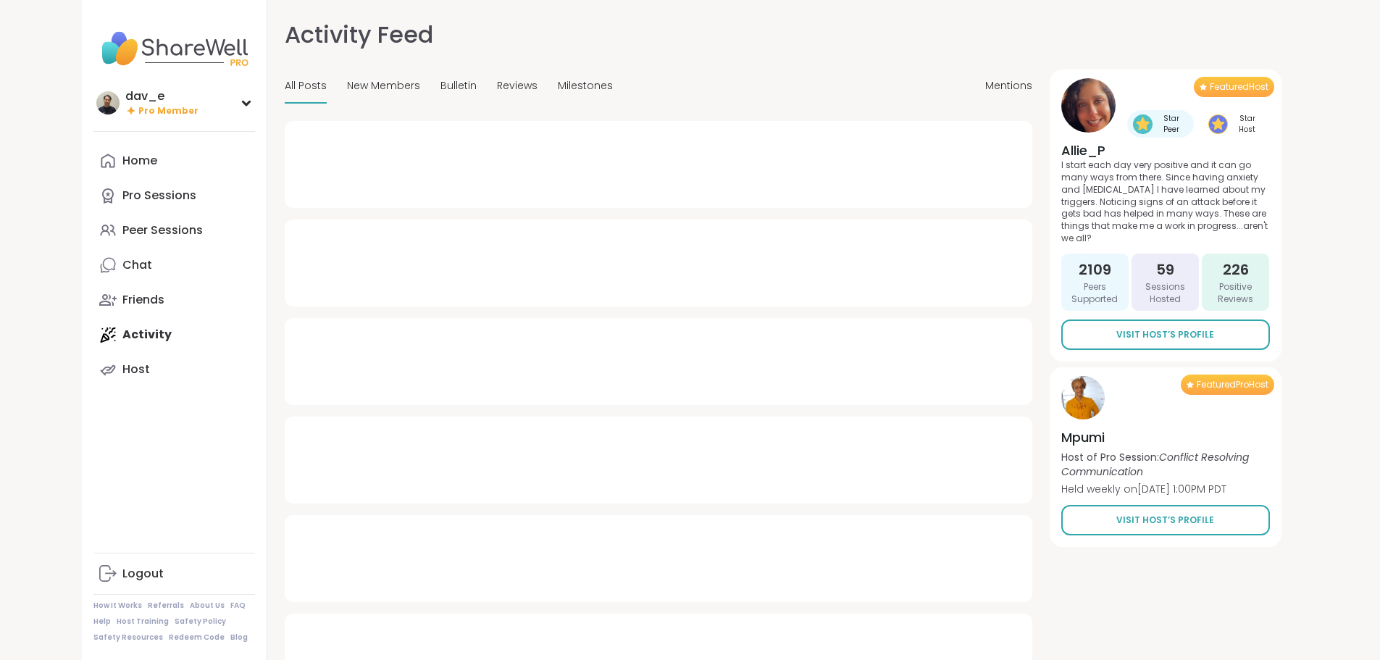
type textarea "*"
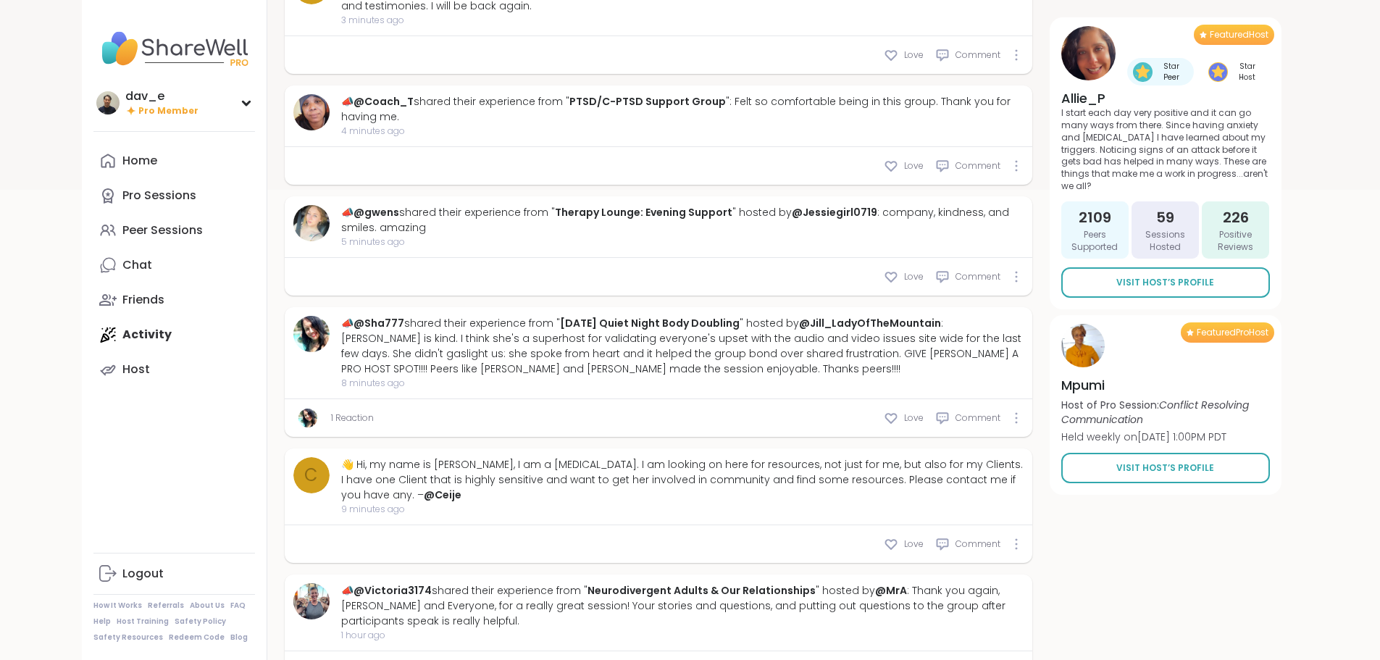
scroll to position [652, 0]
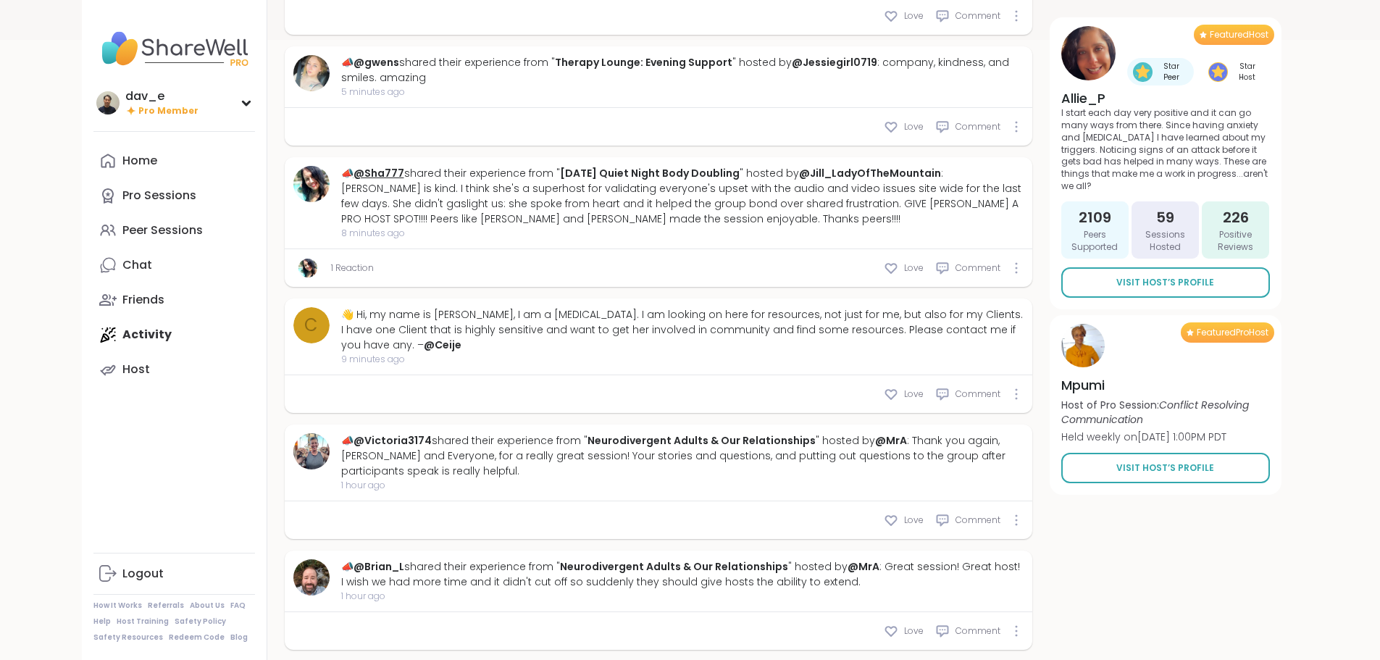
click at [353, 166] on link "@Sha777" at bounding box center [378, 173] width 51 height 14
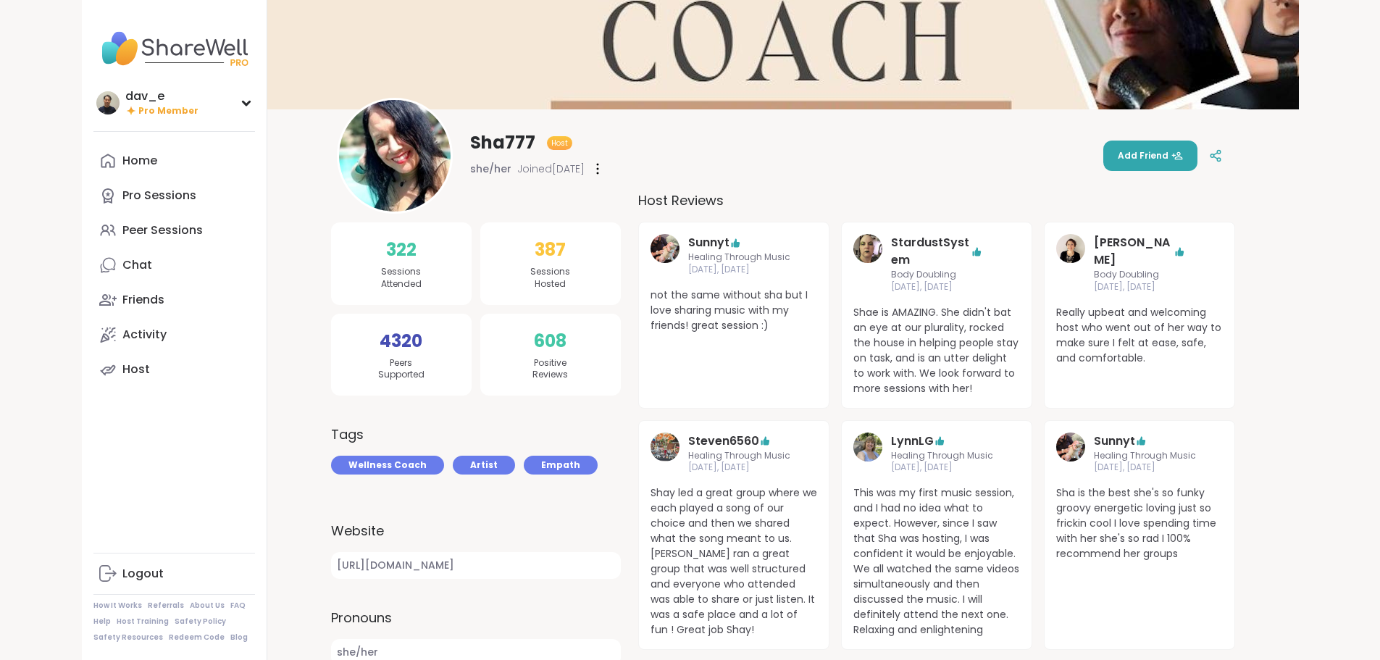
scroll to position [290, 0]
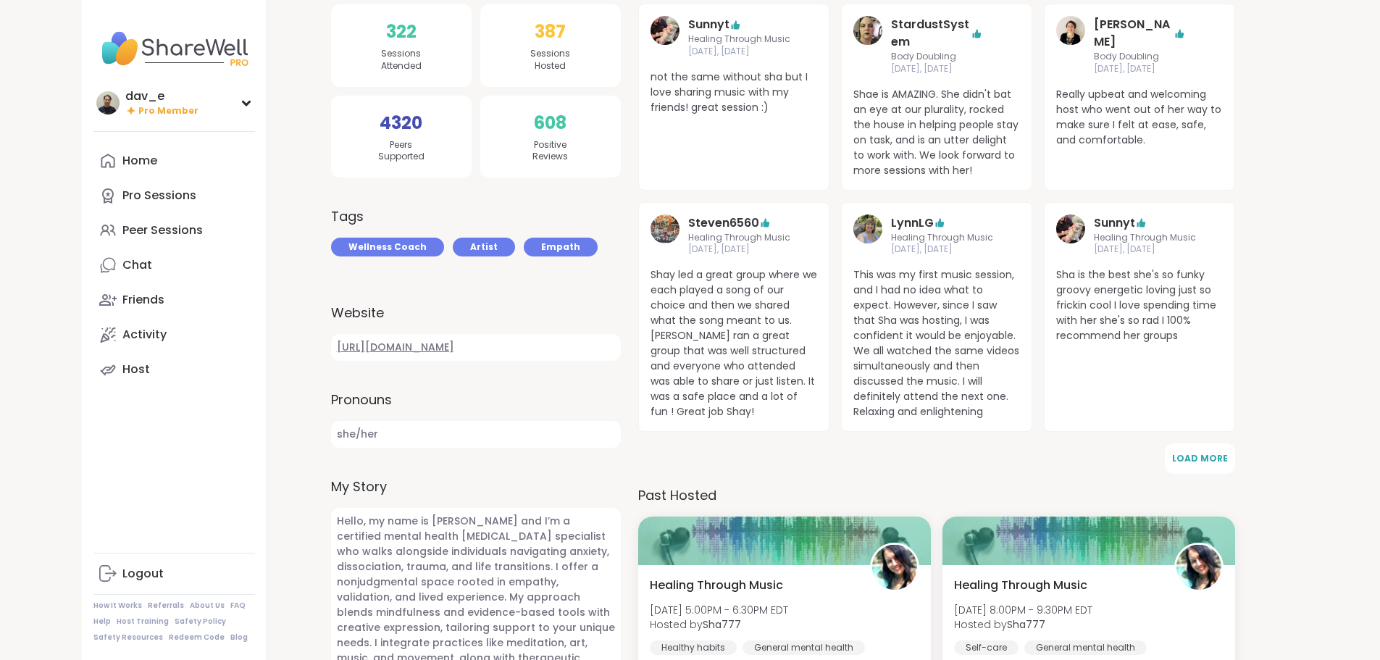
click at [472, 342] on link "[URL][DOMAIN_NAME]" at bounding box center [476, 347] width 290 height 27
click at [93, 164] on link "Home" at bounding box center [174, 160] width 162 height 35
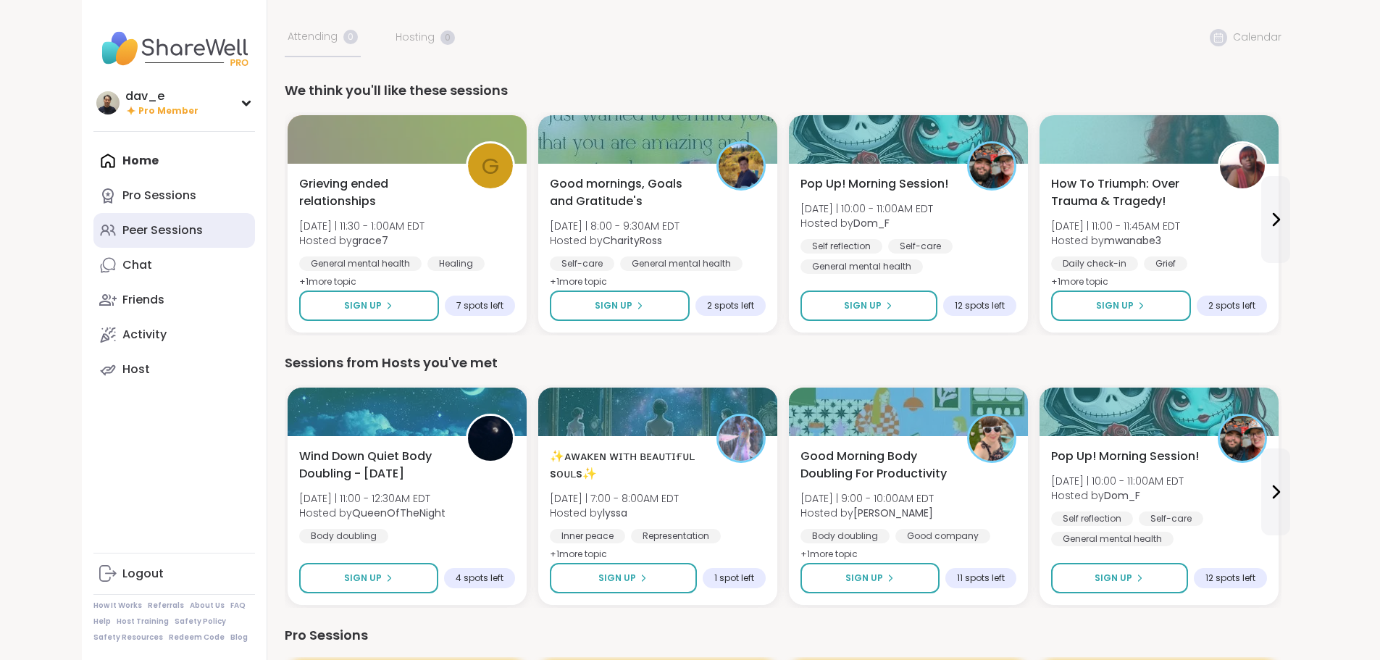
click at [122, 223] on div "Peer Sessions" at bounding box center [162, 230] width 80 height 16
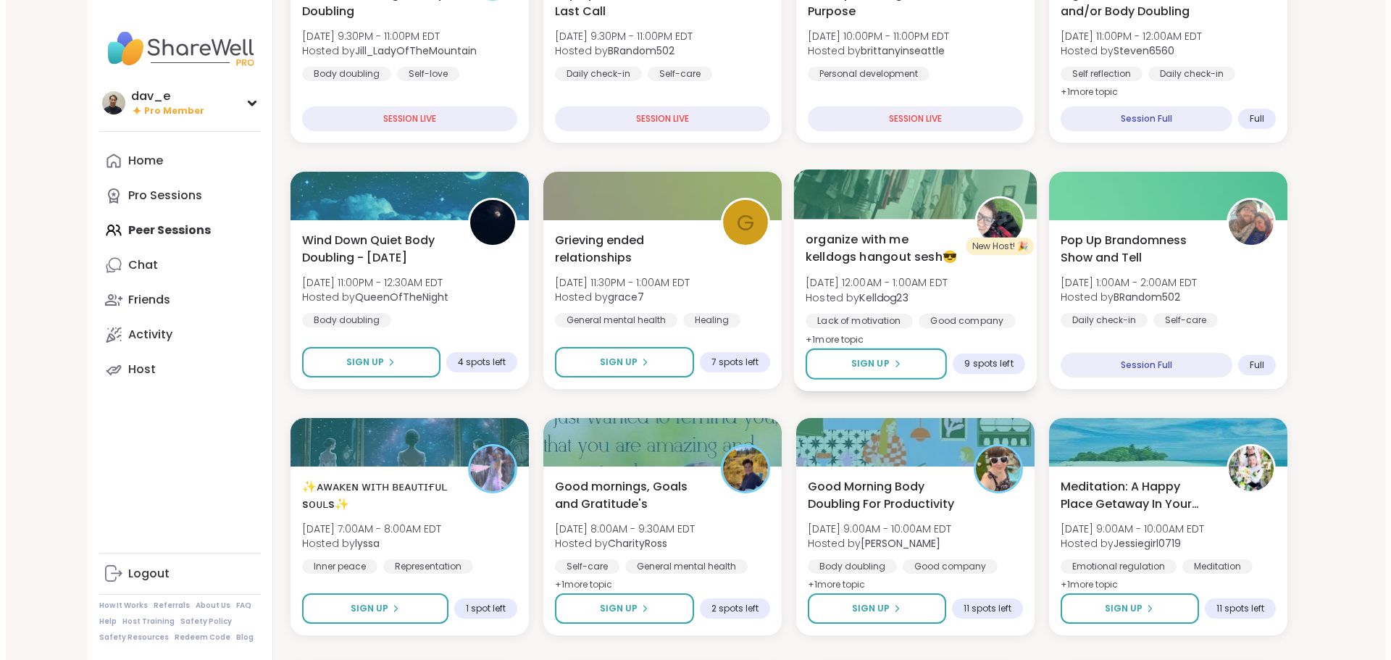
scroll to position [290, 0]
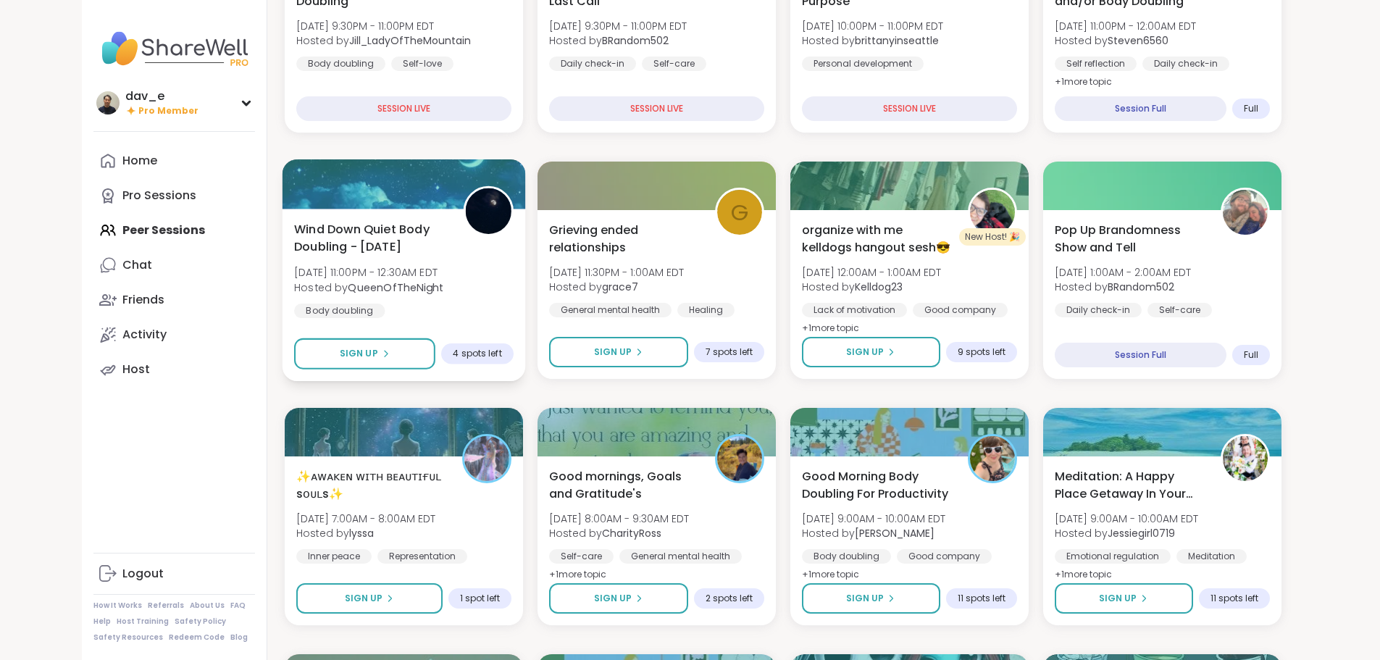
click at [322, 266] on span "[DATE] 11:00PM - 12:30AM EDT" at bounding box center [368, 272] width 149 height 14
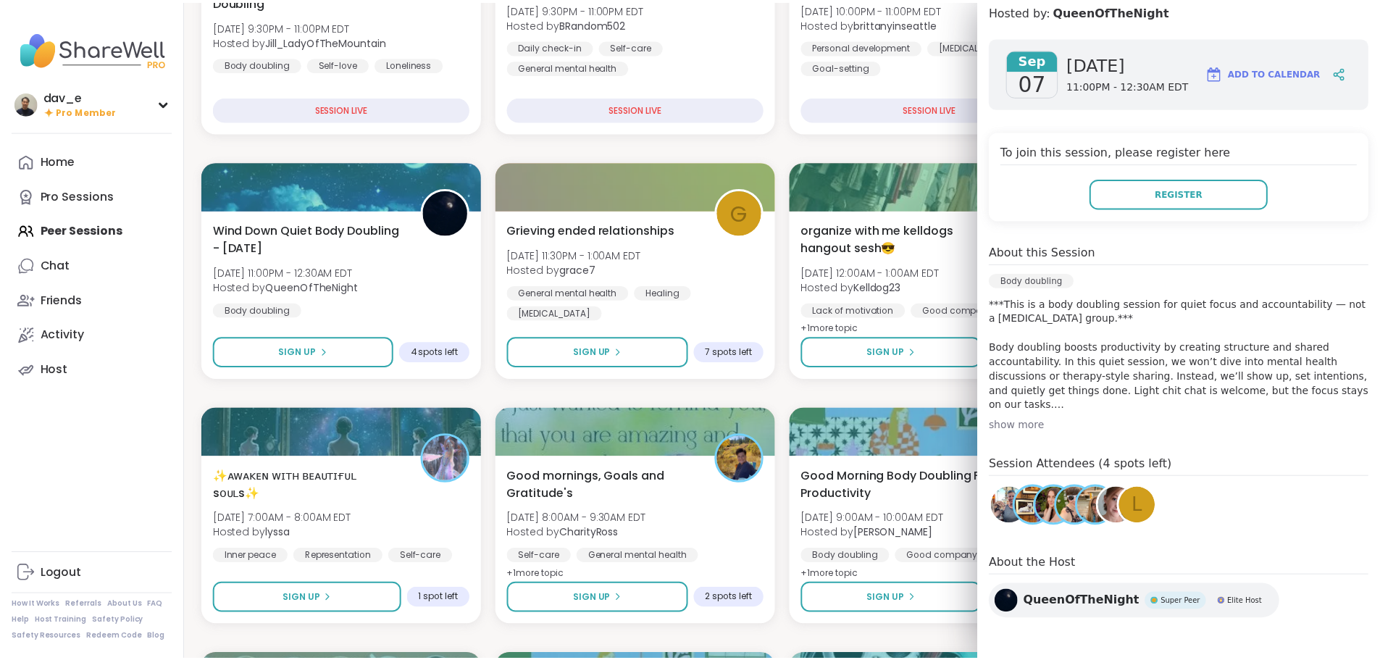
scroll to position [0, 0]
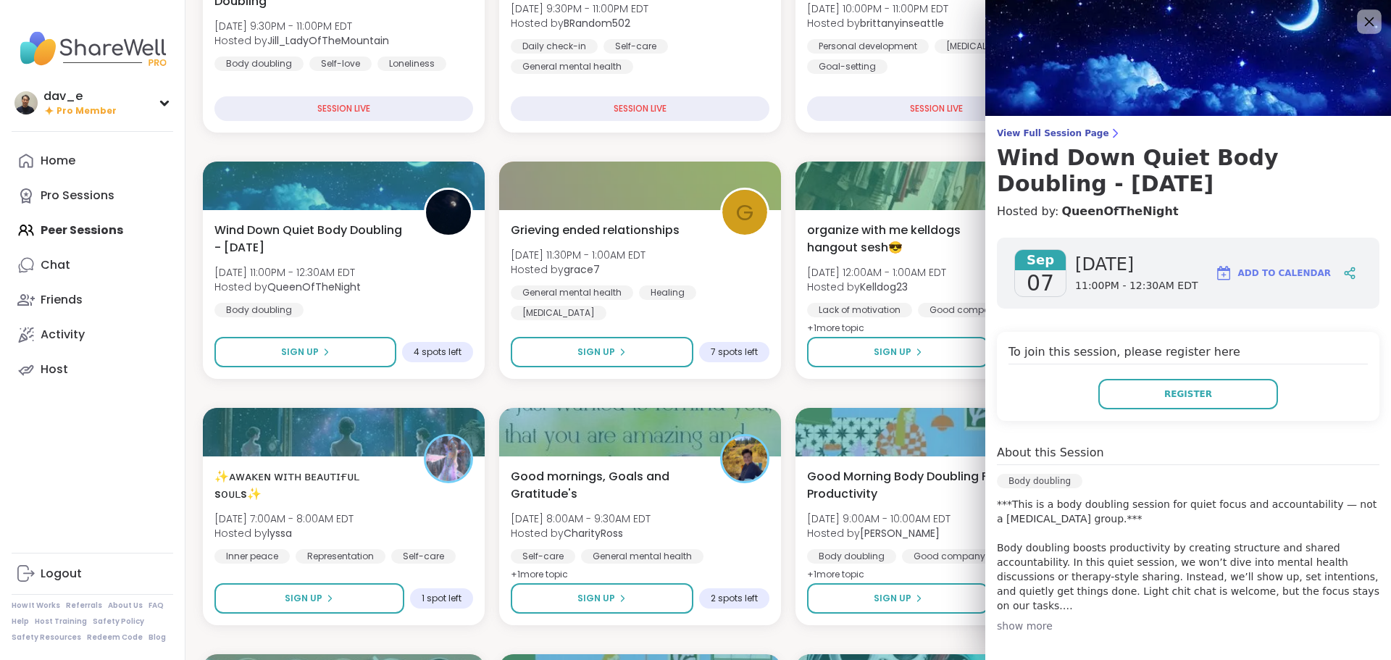
click at [1357, 11] on div at bounding box center [1369, 21] width 25 height 25
click at [1360, 16] on icon at bounding box center [1369, 21] width 18 height 18
